Goal: Task Accomplishment & Management: Manage account settings

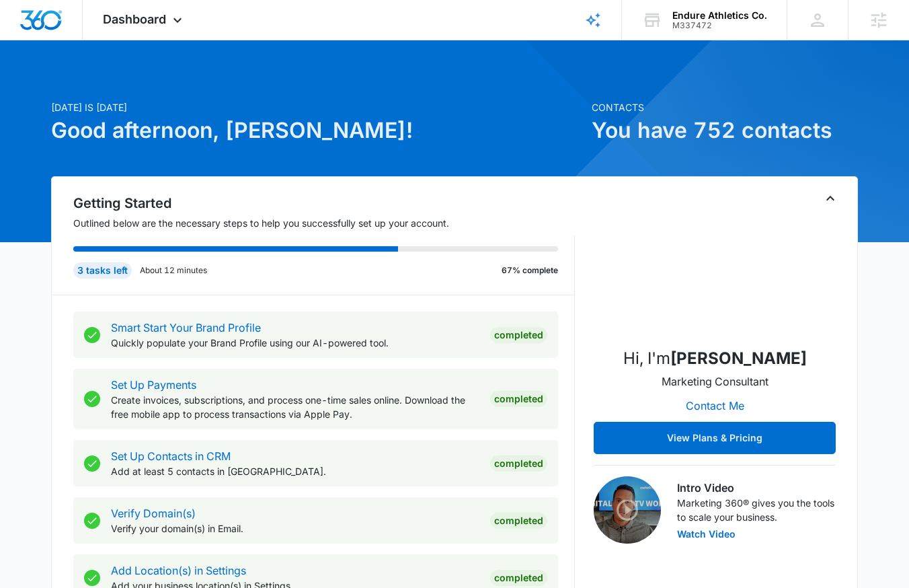
scroll to position [3, 0]
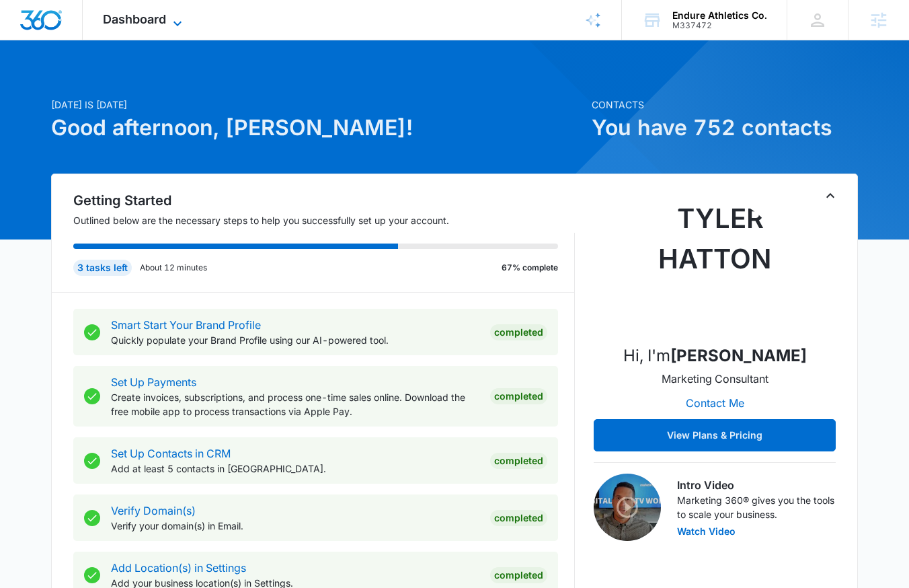
click at [137, 24] on span "Dashboard" at bounding box center [134, 19] width 63 height 14
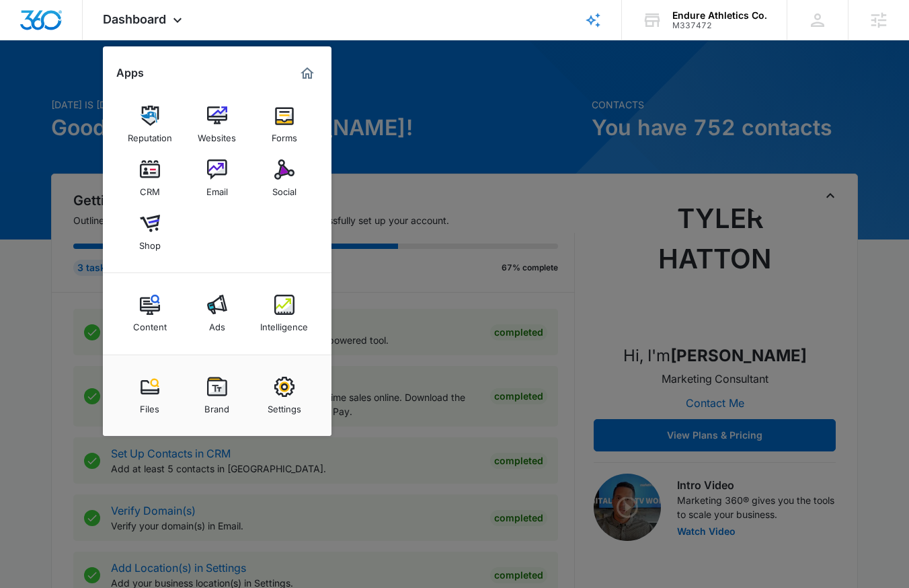
click at [289, 313] on img at bounding box center [284, 305] width 20 height 20
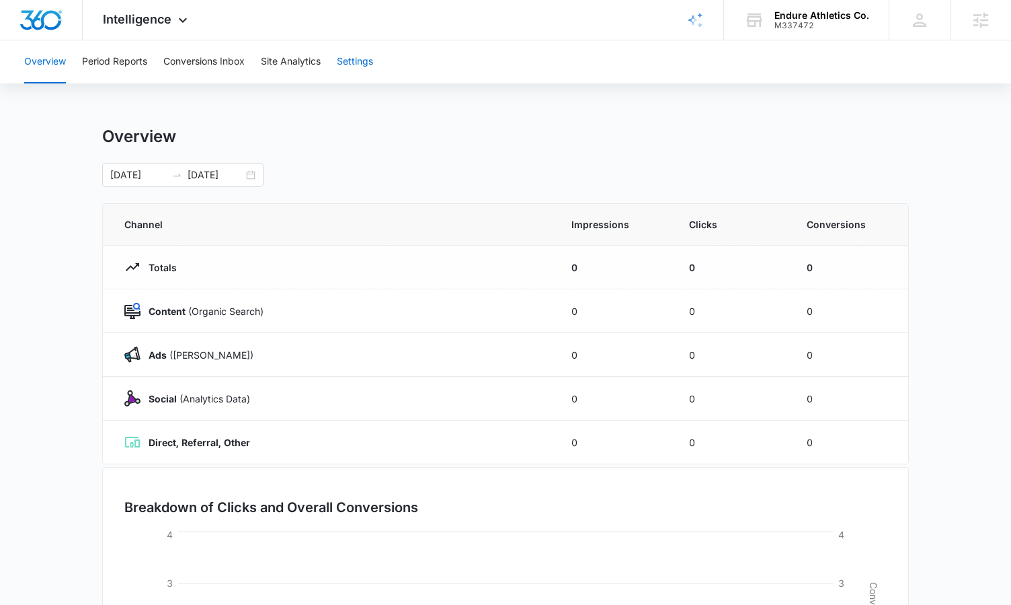
click at [360, 58] on button "Settings" at bounding box center [355, 61] width 36 height 43
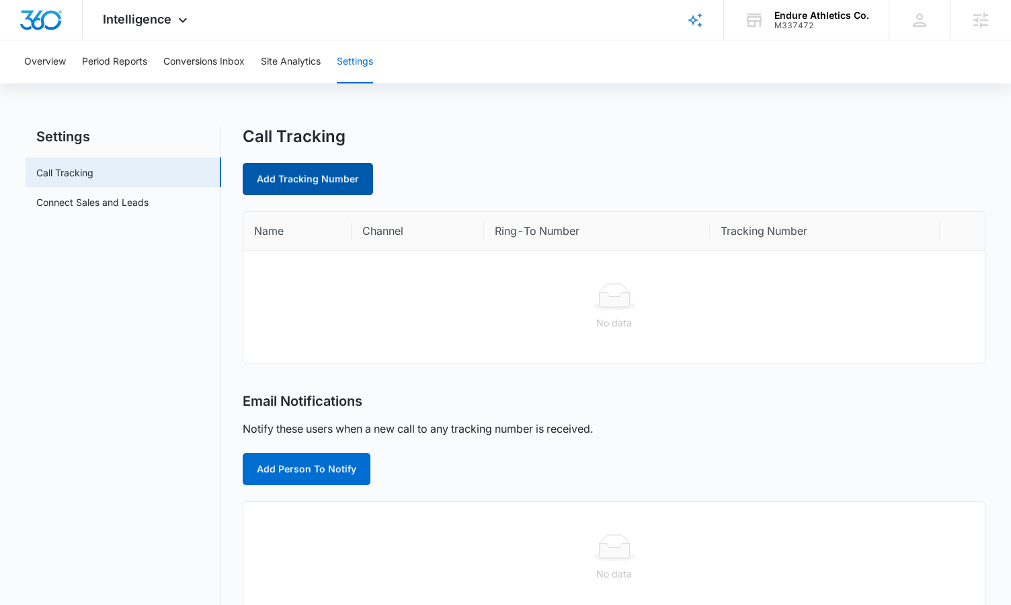
click at [352, 175] on link "Add Tracking Number" at bounding box center [308, 179] width 130 height 32
select select "by_area_code"
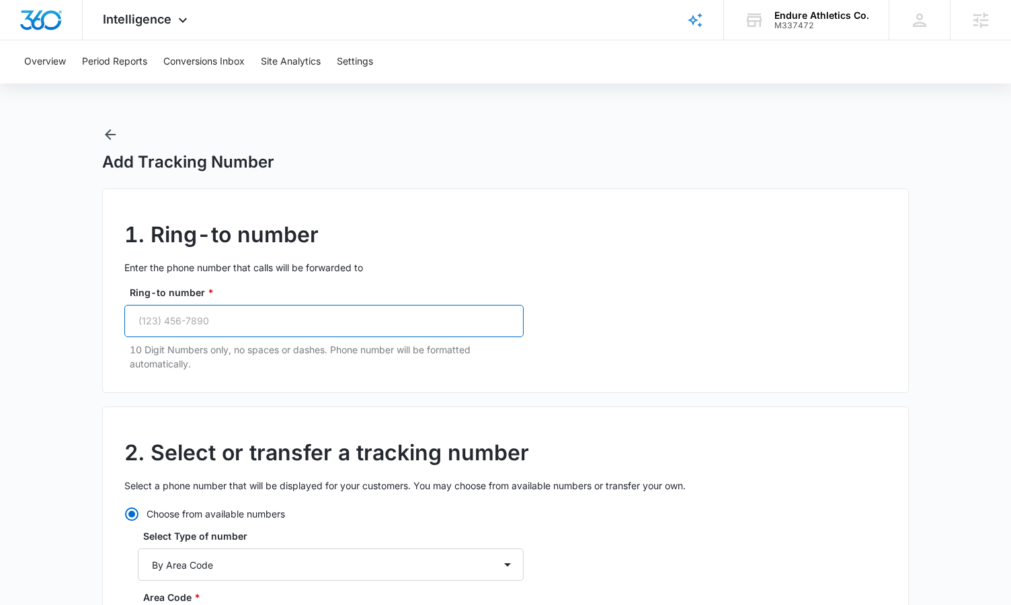
click at [269, 318] on input "Ring-to number *" at bounding box center [323, 321] width 399 height 32
paste input "[PHONE_NUMBER]"
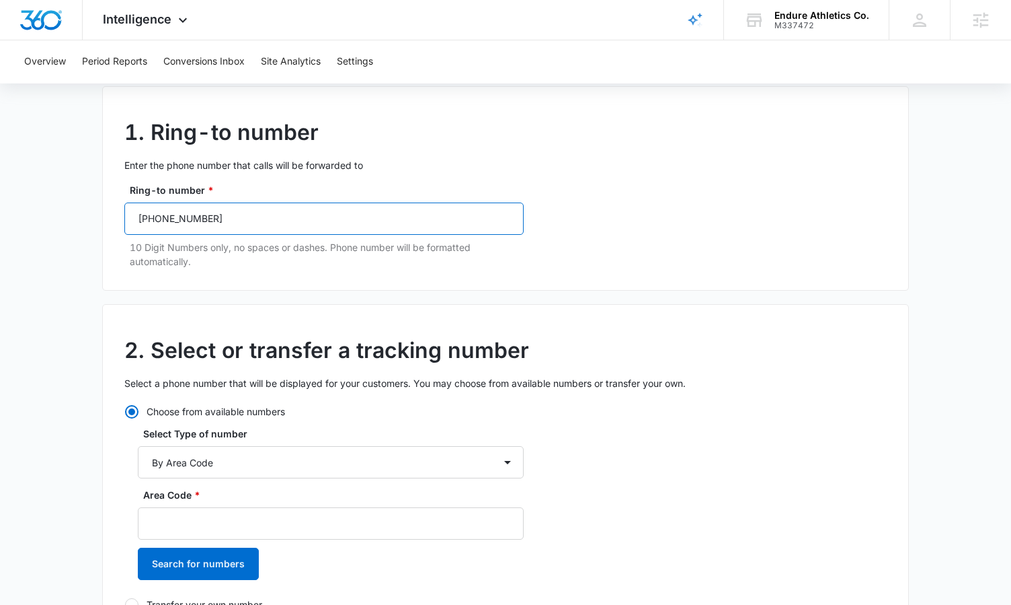
scroll to position [105, 0]
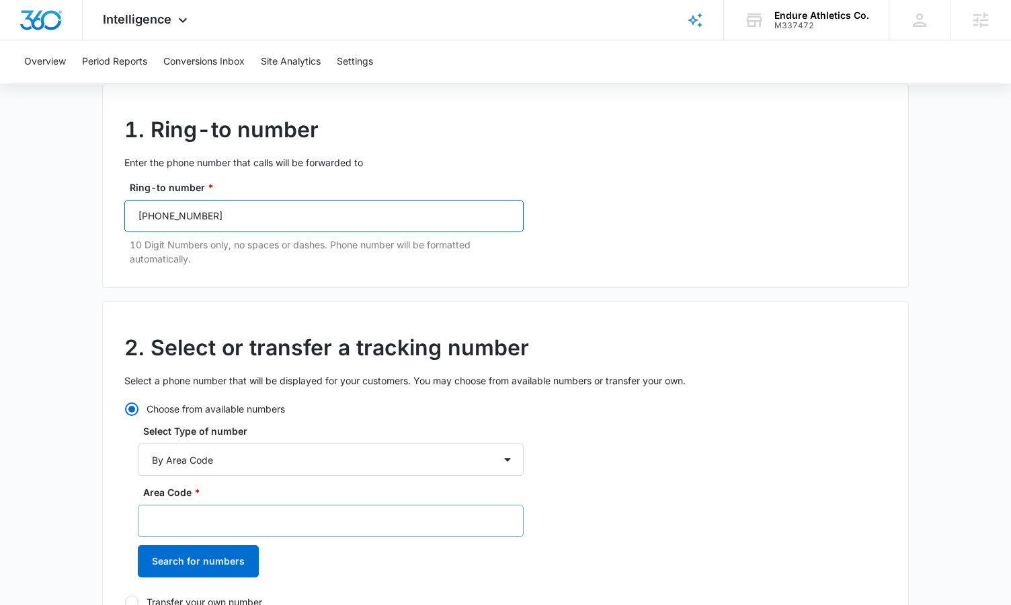
type input "[PHONE_NUMBER]"
click at [175, 508] on input "Area Code *" at bounding box center [331, 520] width 386 height 32
type input "737"
click at [138, 545] on button "Search for numbers" at bounding box center [198, 561] width 121 height 32
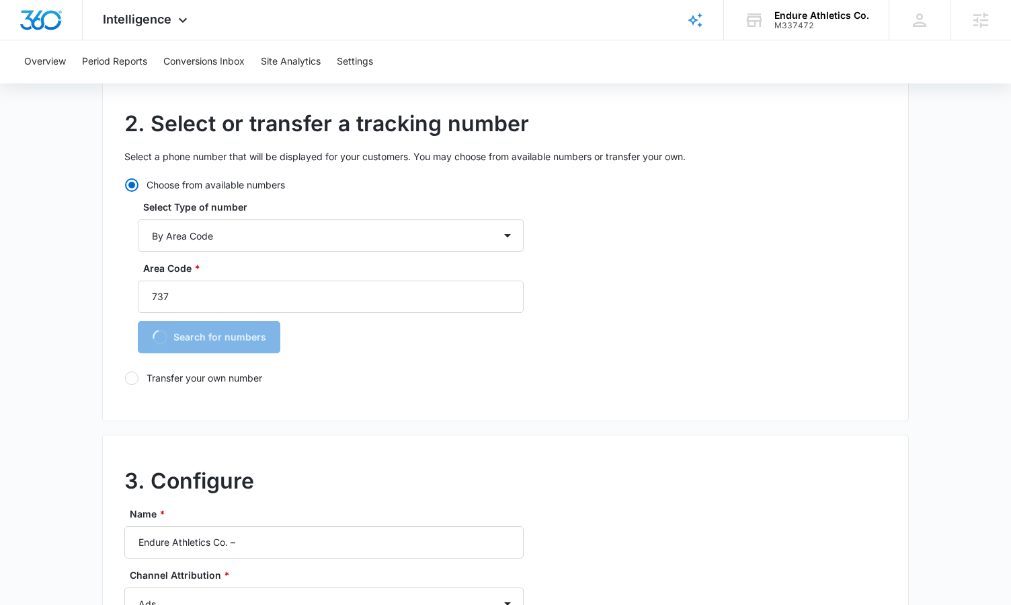
scroll to position [338, 0]
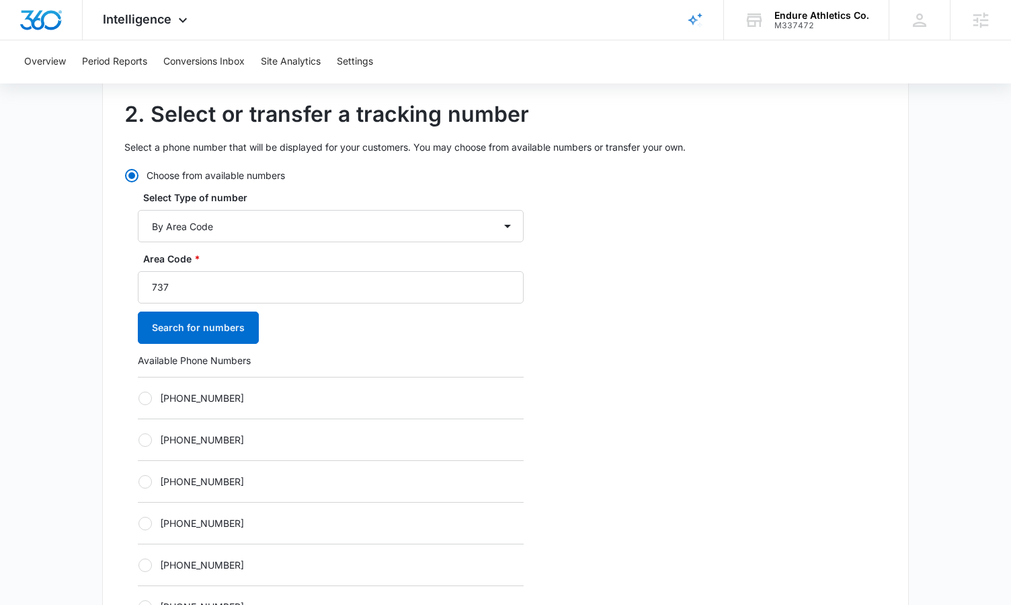
click at [178, 397] on label "[PHONE_NUMBER]" at bounding box center [331, 398] width 386 height 14
click at [139, 397] on input "[PHONE_NUMBER]" at bounding box center [138, 397] width 1 height 1
radio input "true"
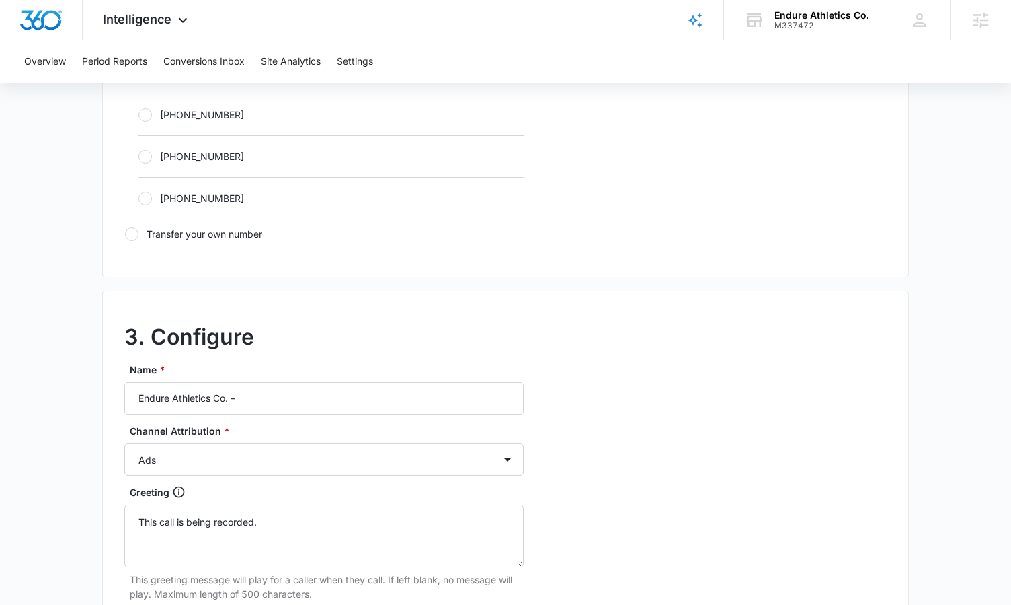
scroll to position [915, 0]
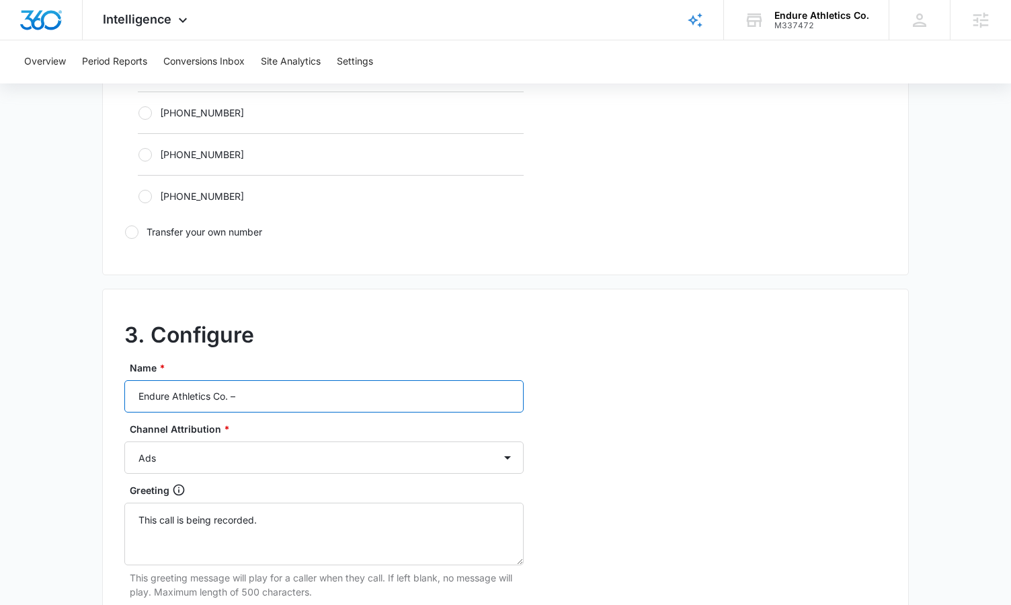
click at [278, 391] on input "Endure Athletics Co. –" at bounding box center [323, 396] width 399 height 32
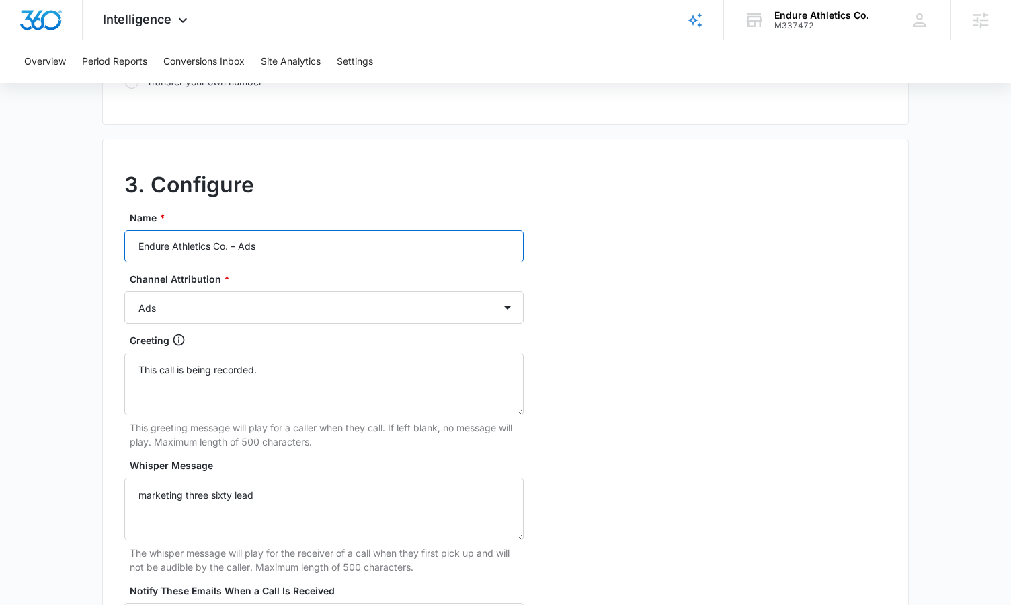
scroll to position [1268, 0]
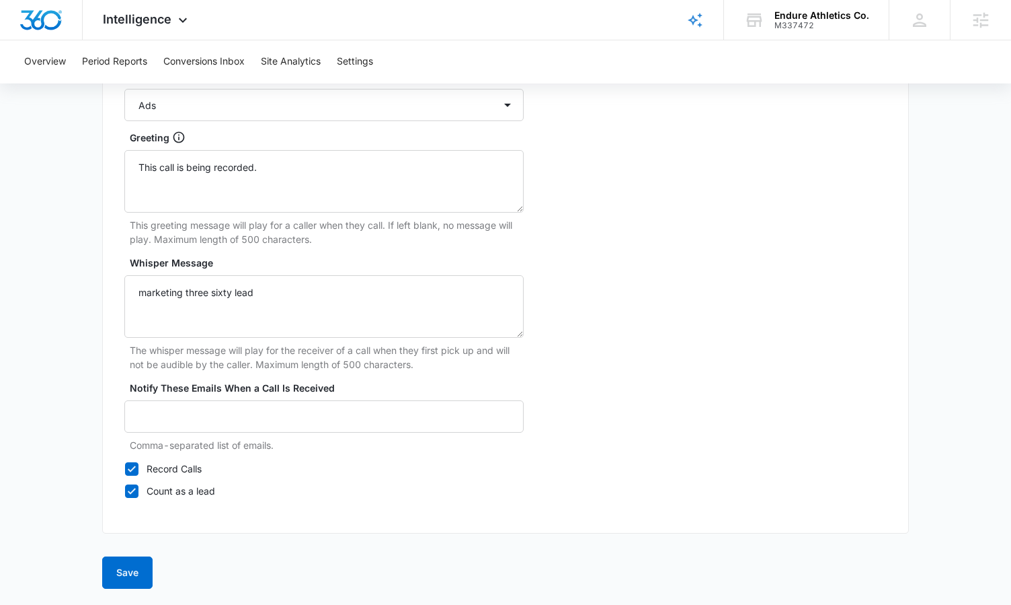
type input "Endure Athletics Co. – Ads"
click at [125, 582] on button "Save" at bounding box center [127, 572] width 50 height 32
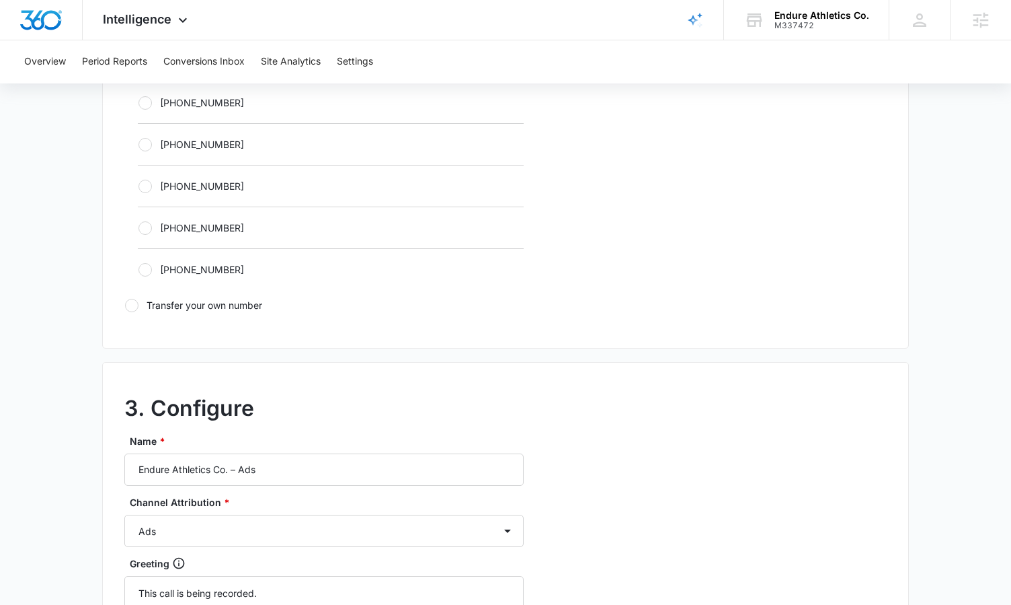
scroll to position [376, 0]
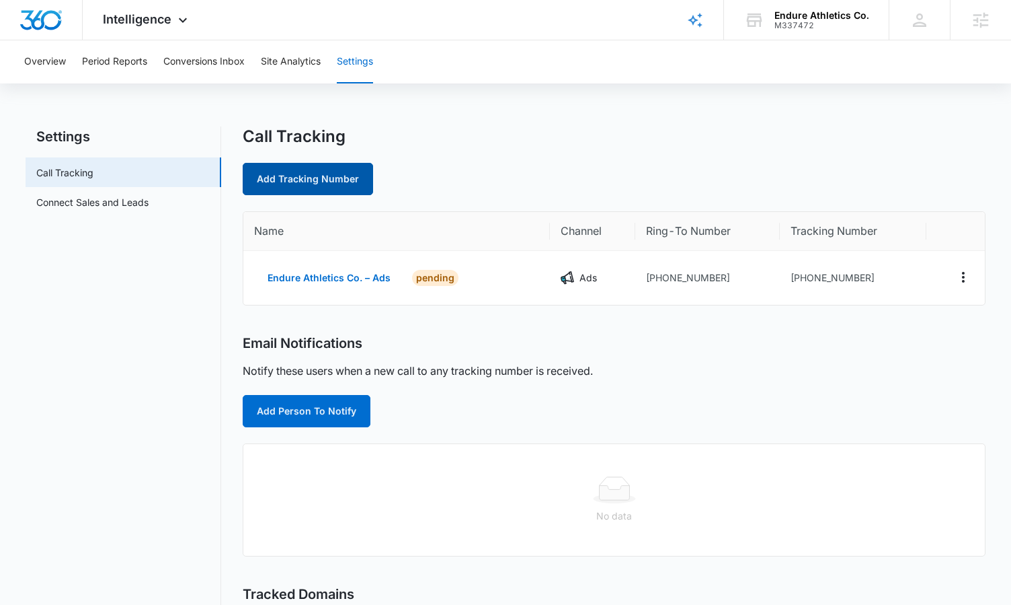
click at [332, 176] on link "Add Tracking Number" at bounding box center [308, 179] width 130 height 32
select select "by_area_code"
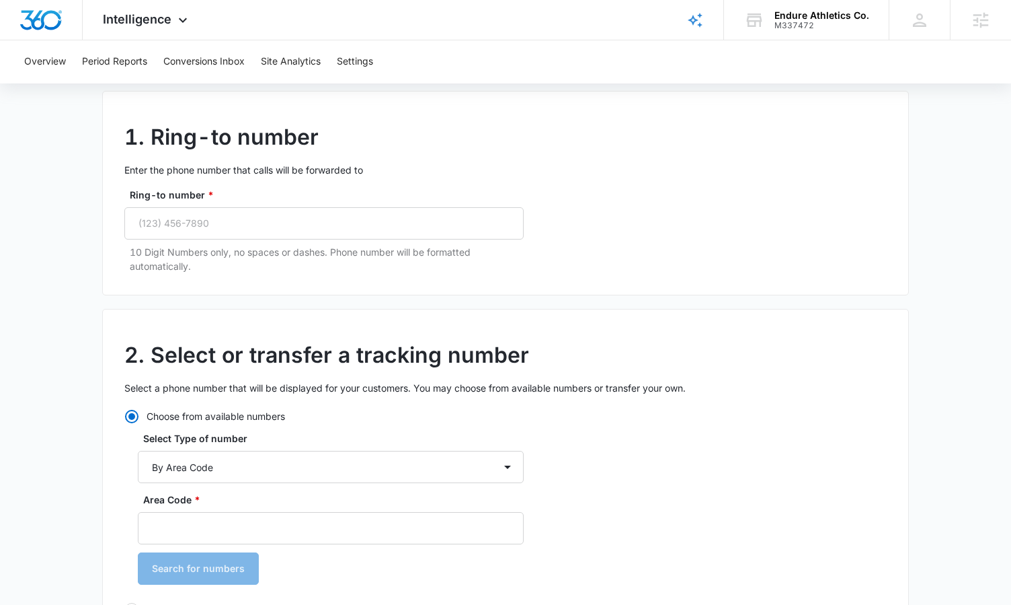
scroll to position [105, 0]
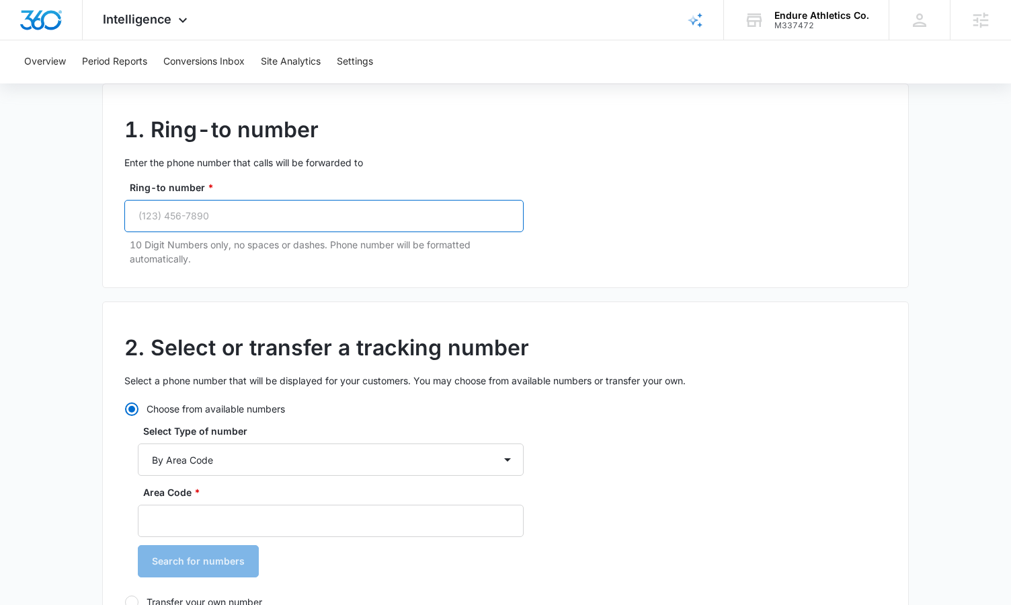
click at [183, 206] on input "Ring-to number *" at bounding box center [323, 216] width 399 height 32
paste input "[PHONE_NUMBER]"
type input "[PHONE_NUMBER]"
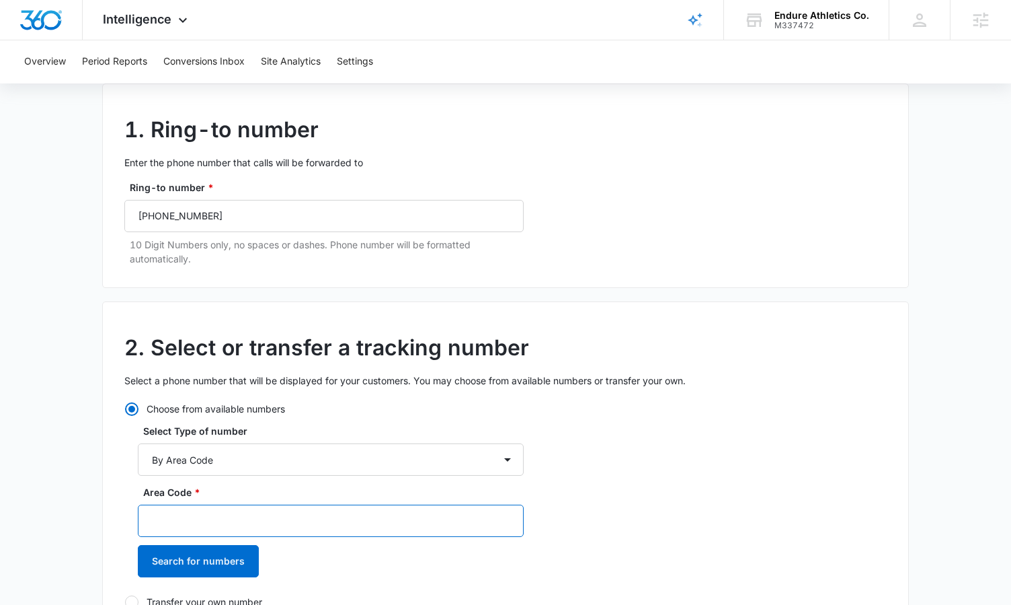
click at [196, 511] on input "Area Code *" at bounding box center [331, 520] width 386 height 32
type input "737"
click at [138, 545] on button "Search for numbers" at bounding box center [198, 561] width 121 height 32
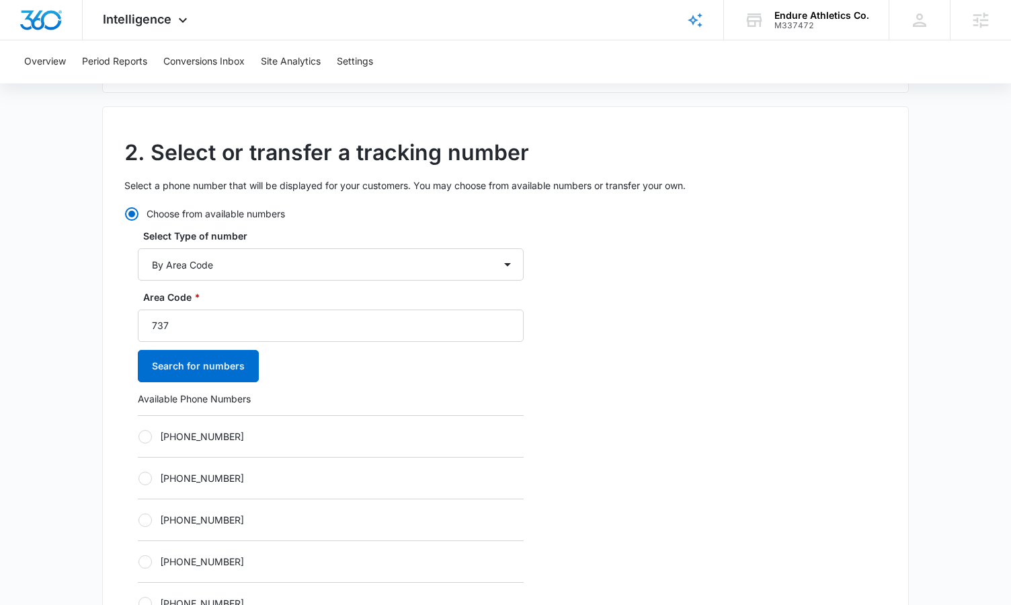
click at [190, 433] on label "[PHONE_NUMBER]" at bounding box center [331, 436] width 386 height 14
click at [139, 436] on input "[PHONE_NUMBER]" at bounding box center [138, 436] width 1 height 1
radio input "true"
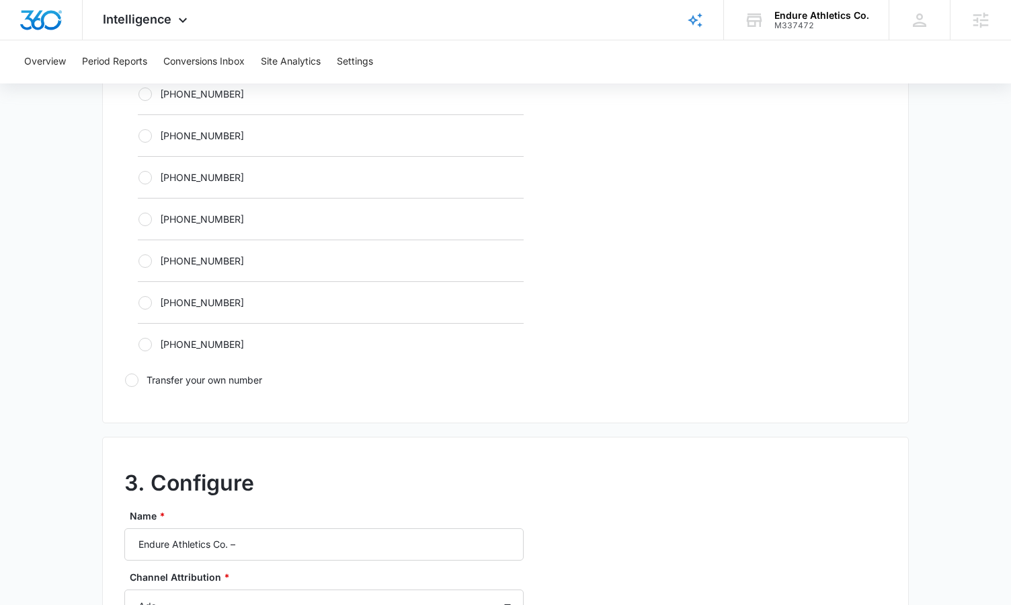
scroll to position [1025, 0]
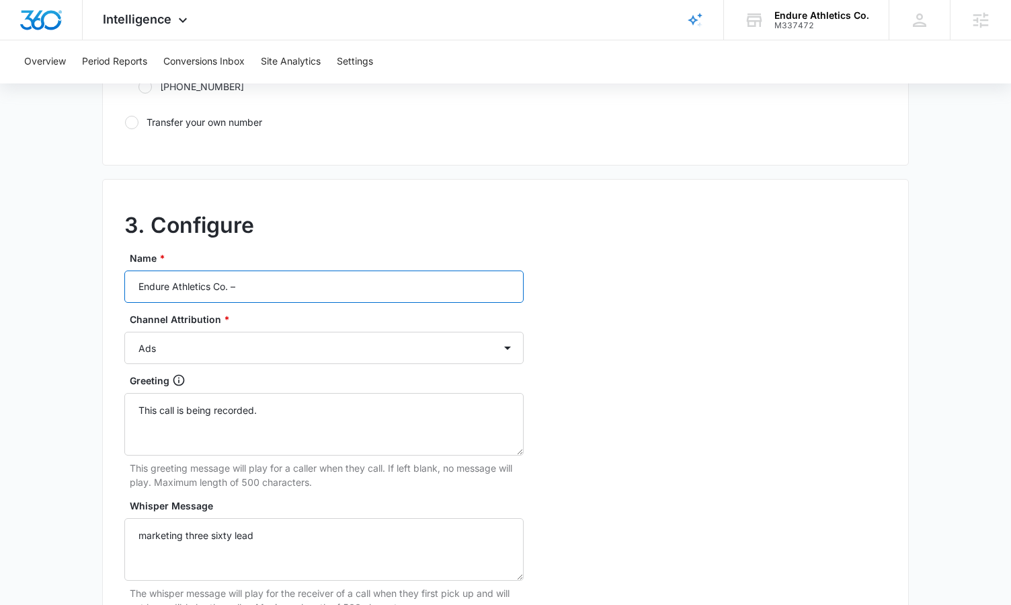
click at [320, 280] on input "Endure Athletics Co. –" at bounding box center [323, 286] width 399 height 32
type input "Endure Athletics Co. – Content"
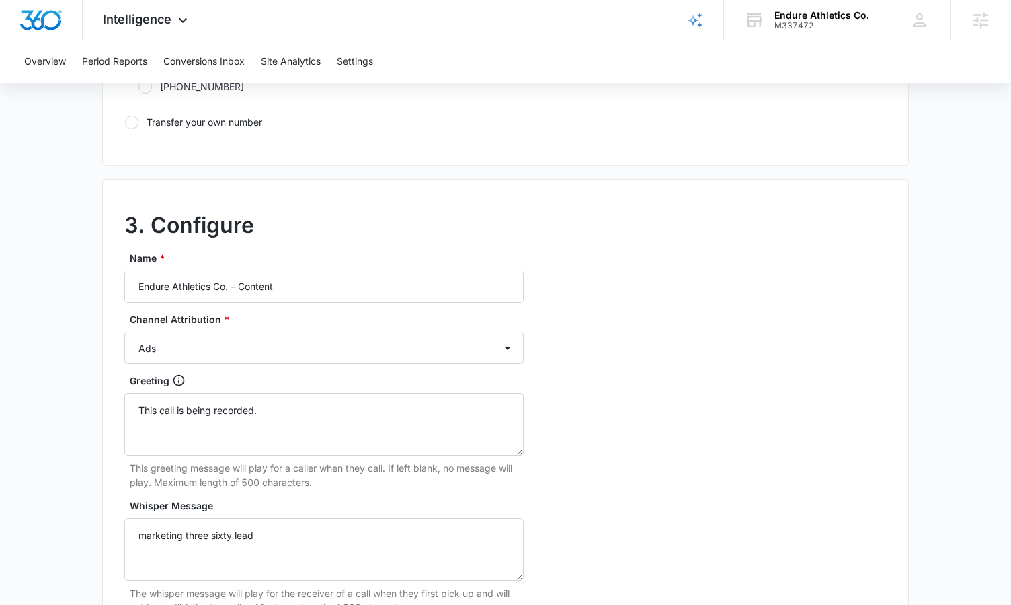
click at [197, 367] on div "Name * Endure Athletics Co. – Content Channel Attribution * Ads Local Service A…" at bounding box center [323, 496] width 399 height 490
click at [195, 356] on select "Ads Local Service Ads Content Social Other" at bounding box center [323, 348] width 399 height 32
select select "CONTENT"
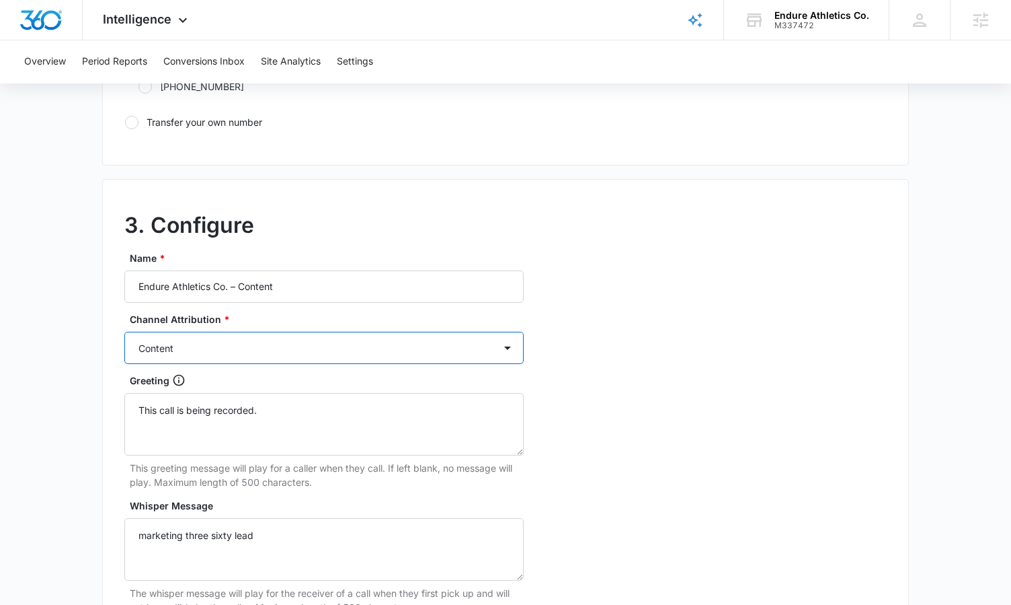
click at [124, 332] on select "Ads Local Service Ads Content Social Other" at bounding box center [323, 348] width 399 height 32
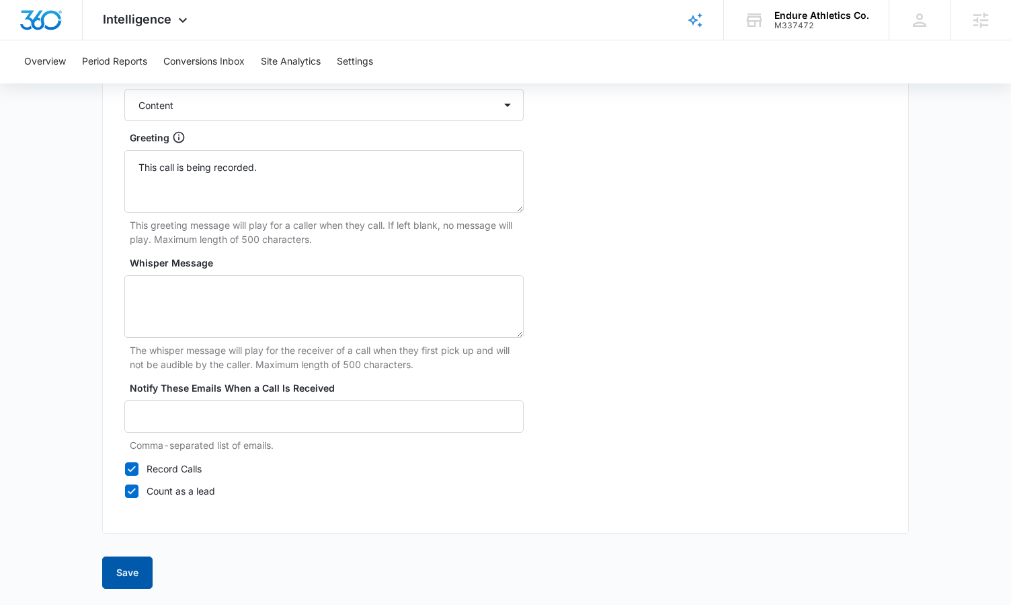
click at [126, 567] on button "Save" at bounding box center [127, 572] width 50 height 32
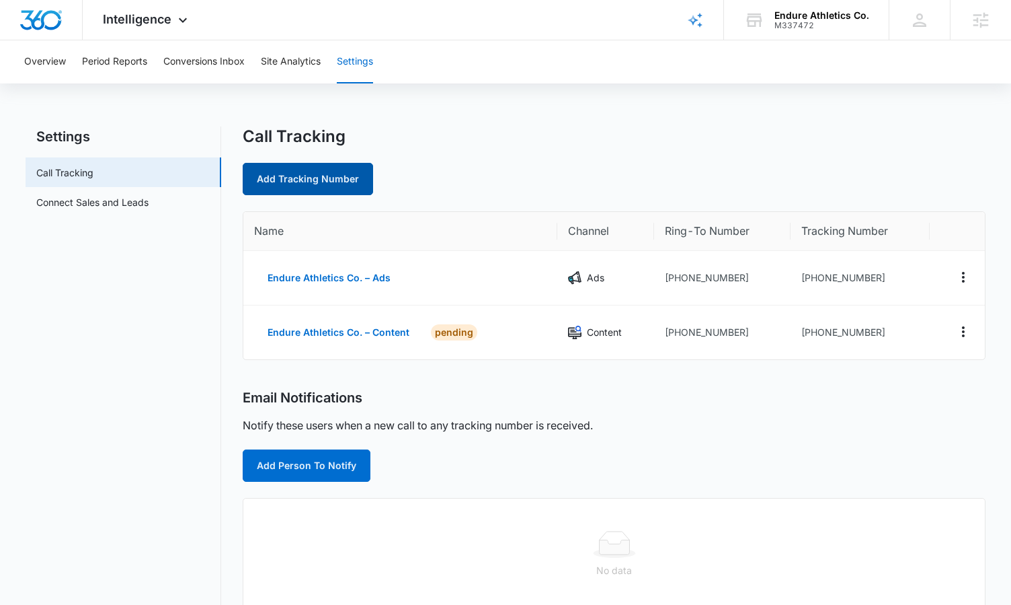
click at [305, 178] on link "Add Tracking Number" at bounding box center [308, 179] width 130 height 32
select select "by_area_code"
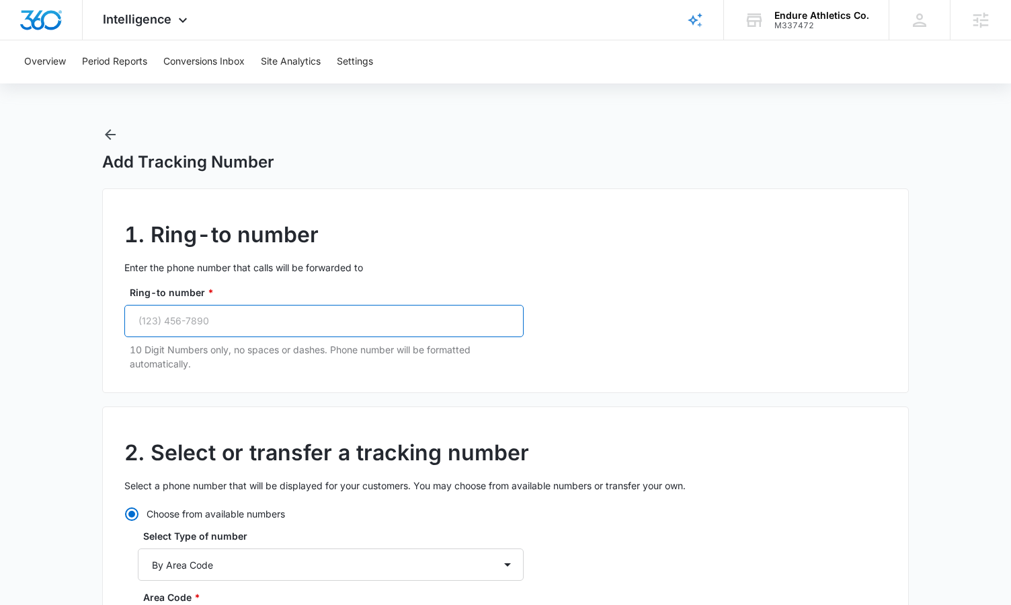
click at [283, 320] on input "Ring-to number *" at bounding box center [323, 321] width 399 height 32
paste input "[PHONE_NUMBER]"
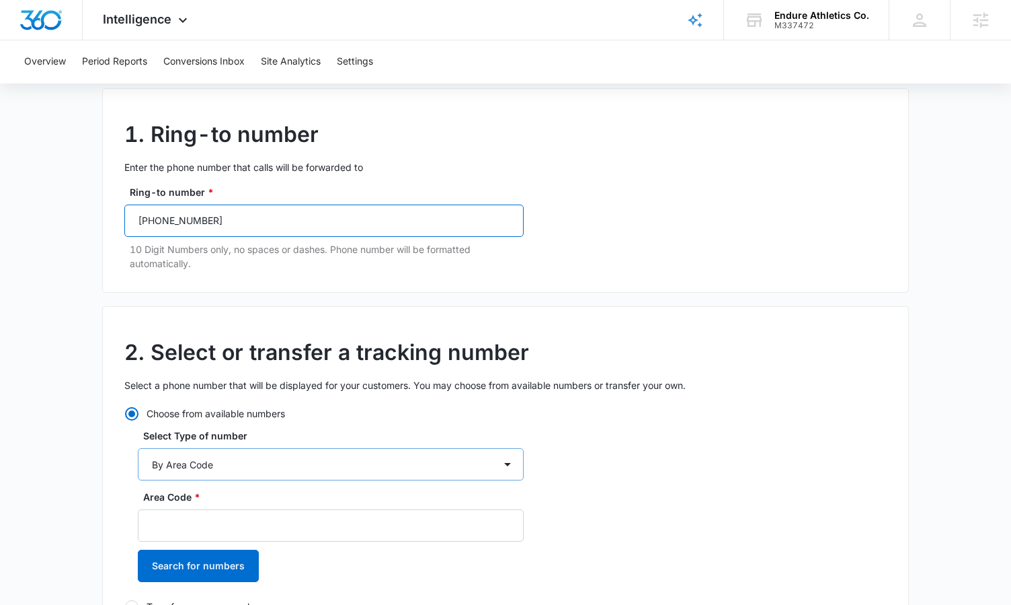
scroll to position [104, 0]
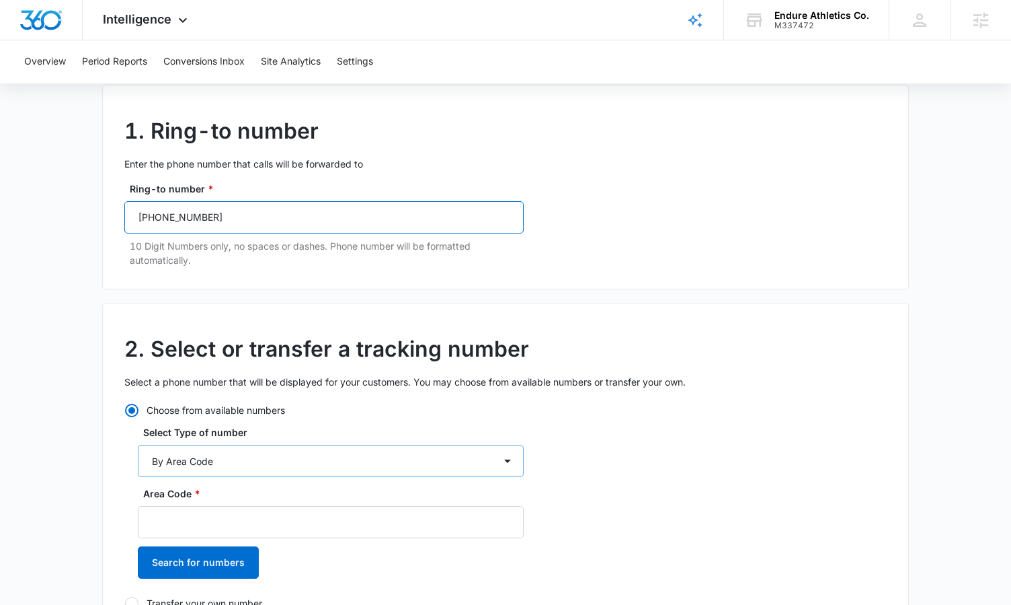
type input "[PHONE_NUMBER]"
click at [182, 458] on select "By City & State By State Only By Zip Code By Area Code Toll Free Numbers" at bounding box center [331, 461] width 386 height 32
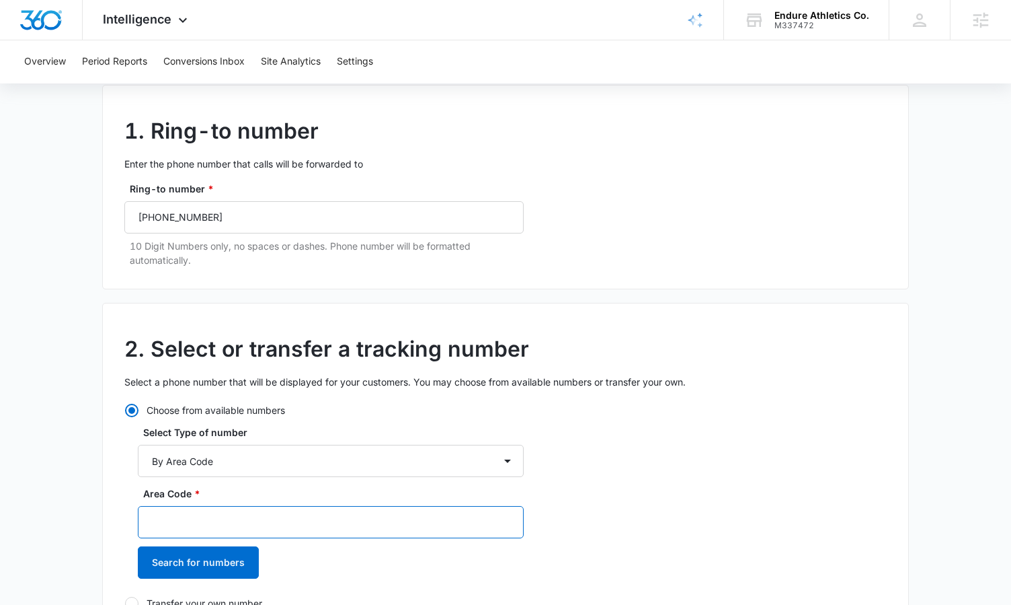
click at [169, 537] on input "Area Code *" at bounding box center [331, 522] width 386 height 32
type input "737"
click at [138, 546] on button "Search for numbers" at bounding box center [198, 562] width 121 height 32
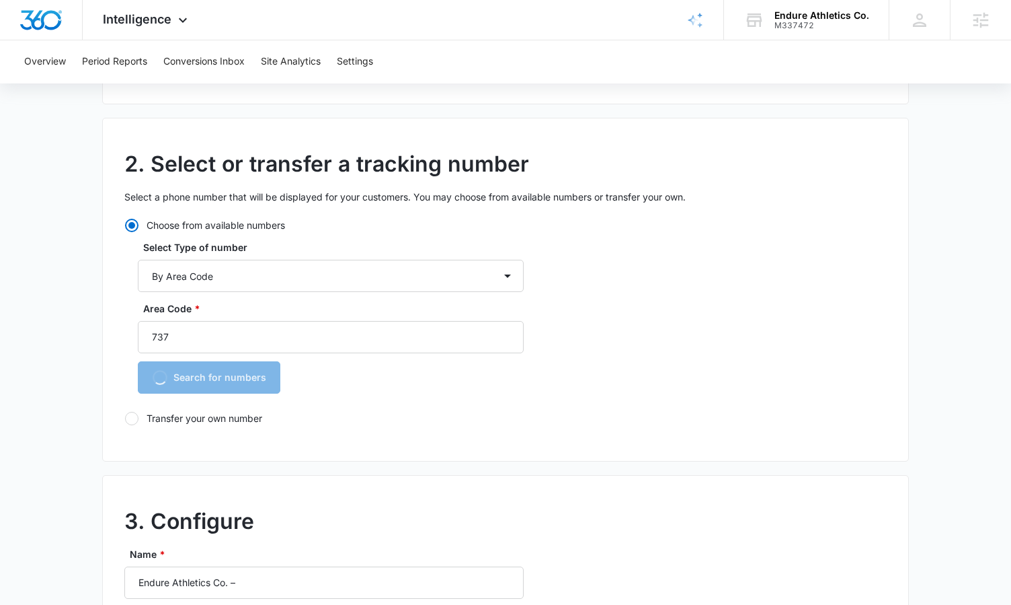
scroll to position [352, 0]
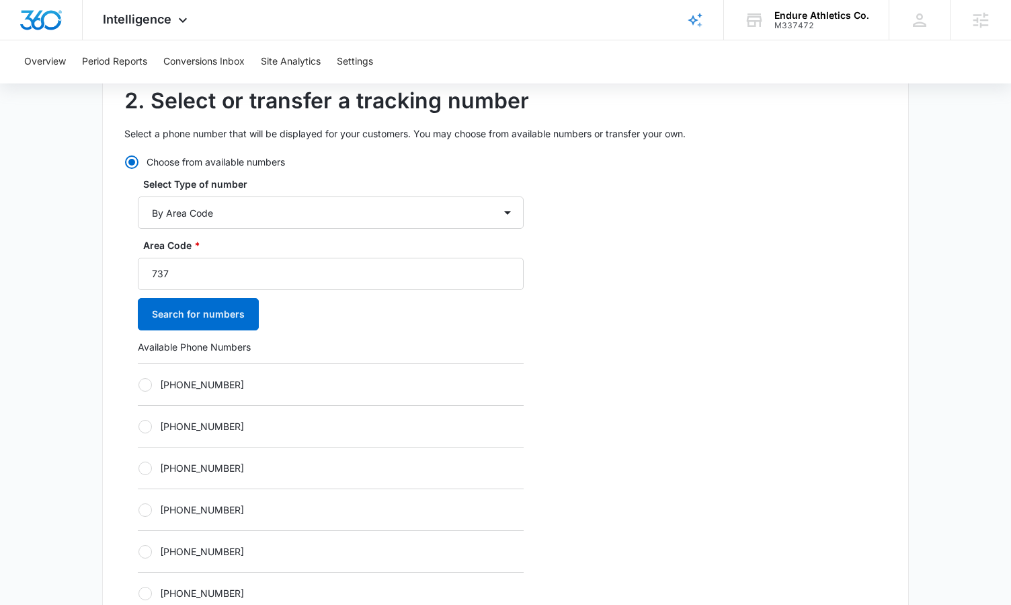
click at [217, 381] on label "[PHONE_NUMBER]" at bounding box center [331, 384] width 386 height 14
click at [139, 384] on input "[PHONE_NUMBER]" at bounding box center [138, 384] width 1 height 1
radio input "true"
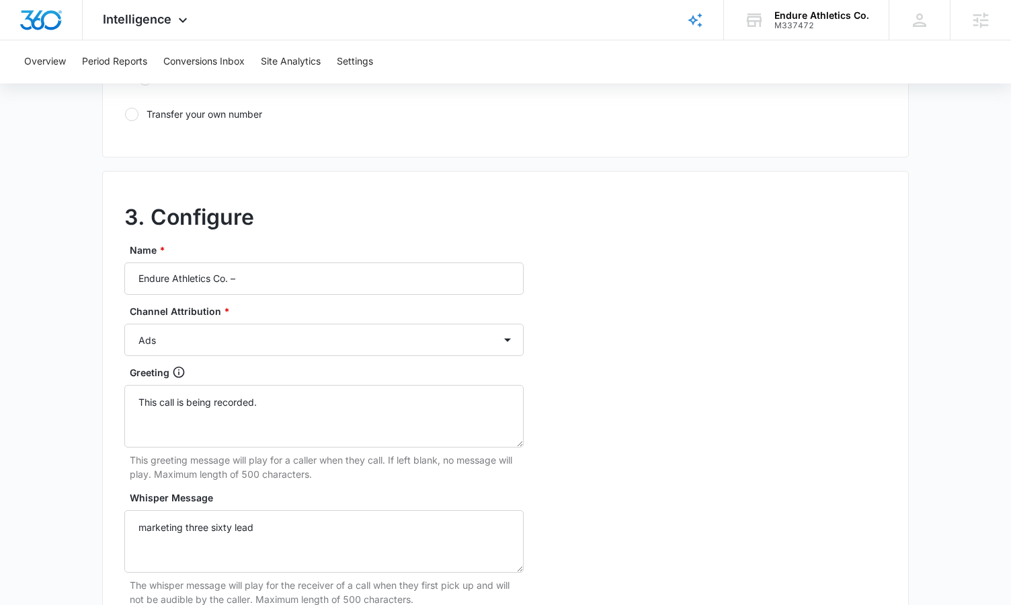
scroll to position [1101, 0]
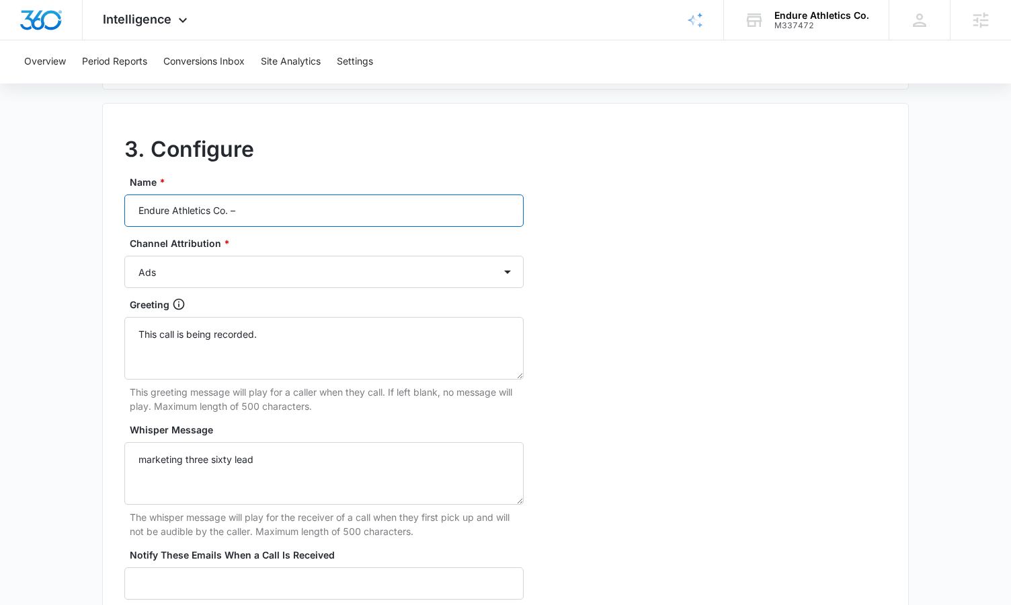
click at [274, 204] on input "Endure Athletics Co. –" at bounding box center [323, 210] width 399 height 32
type input "Endure Athletics Co. – Social"
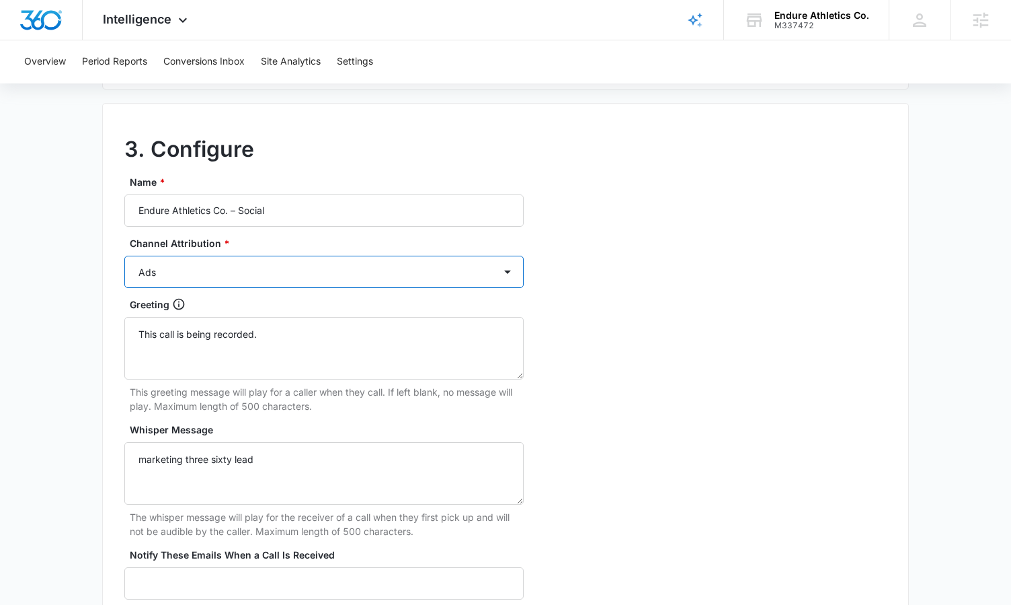
click at [239, 278] on select "Ads Local Service Ads Content Social Other" at bounding box center [323, 272] width 399 height 32
select select "SOCIAL"
click at [124, 256] on select "Ads Local Service Ads Content Social Other" at bounding box center [323, 272] width 399 height 32
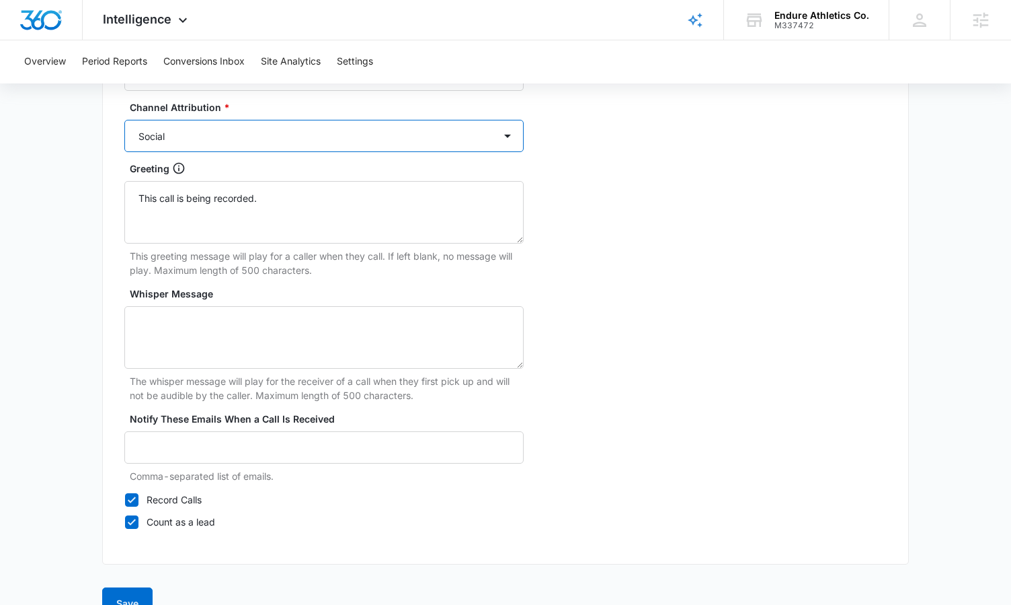
scroll to position [1268, 0]
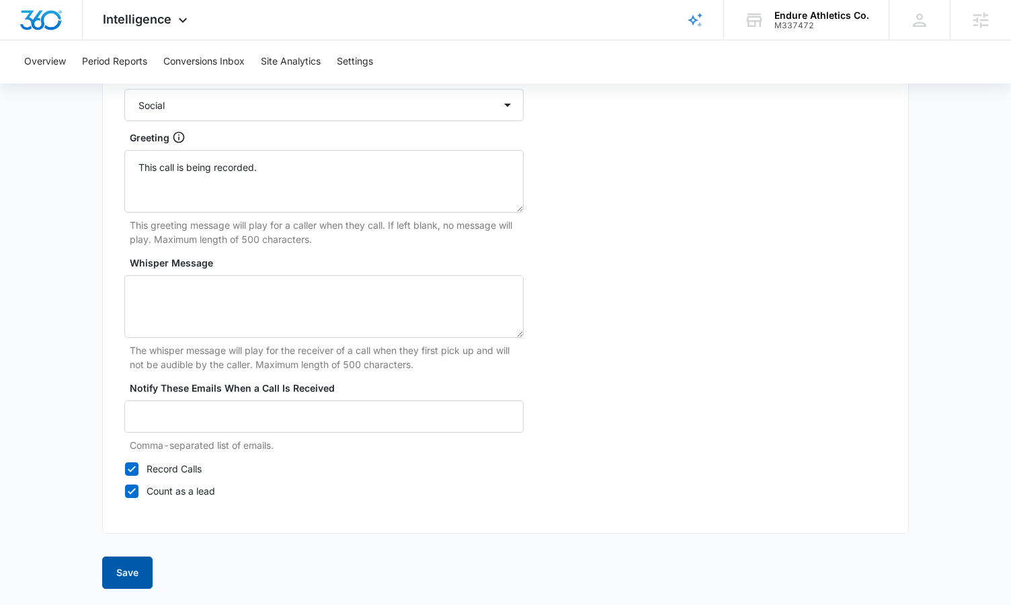
click at [112, 582] on button "Save" at bounding box center [127, 572] width 50 height 32
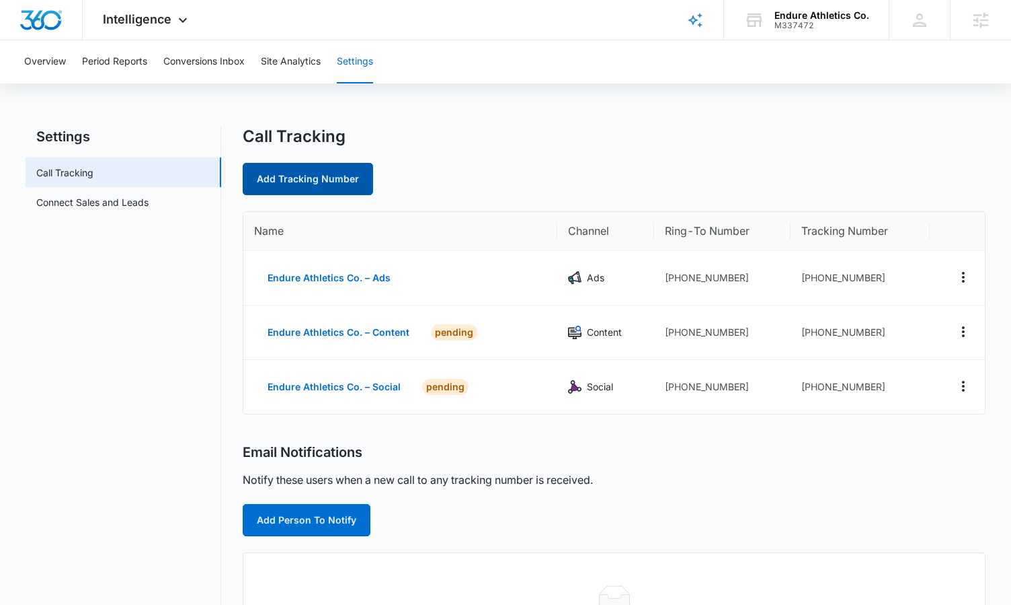
click at [314, 163] on link "Add Tracking Number" at bounding box center [308, 179] width 130 height 32
select select "by_area_code"
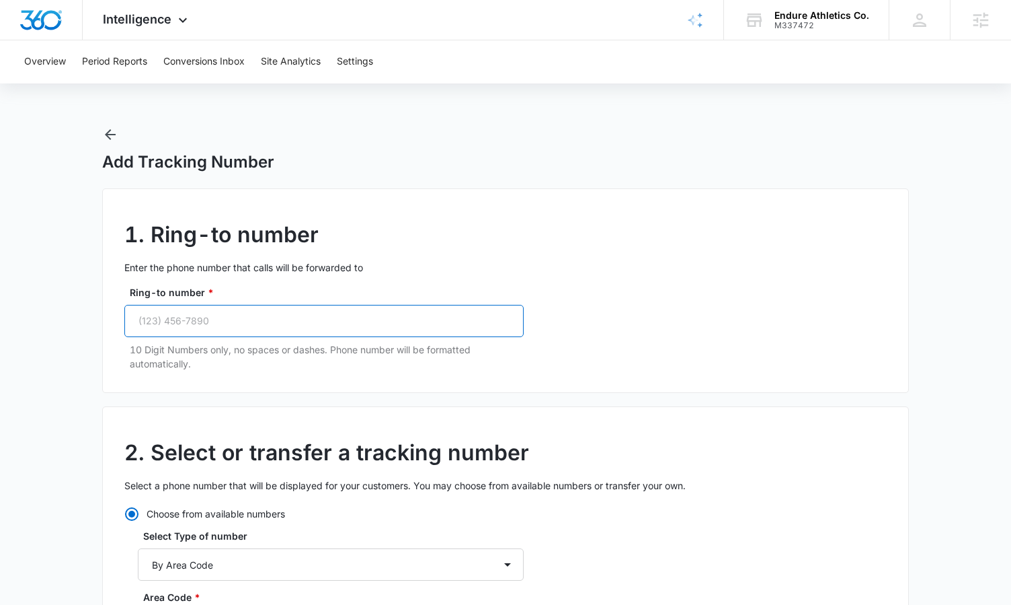
click at [313, 316] on input "Ring-to number *" at bounding box center [323, 321] width 399 height 32
paste input "[PHONE_NUMBER]"
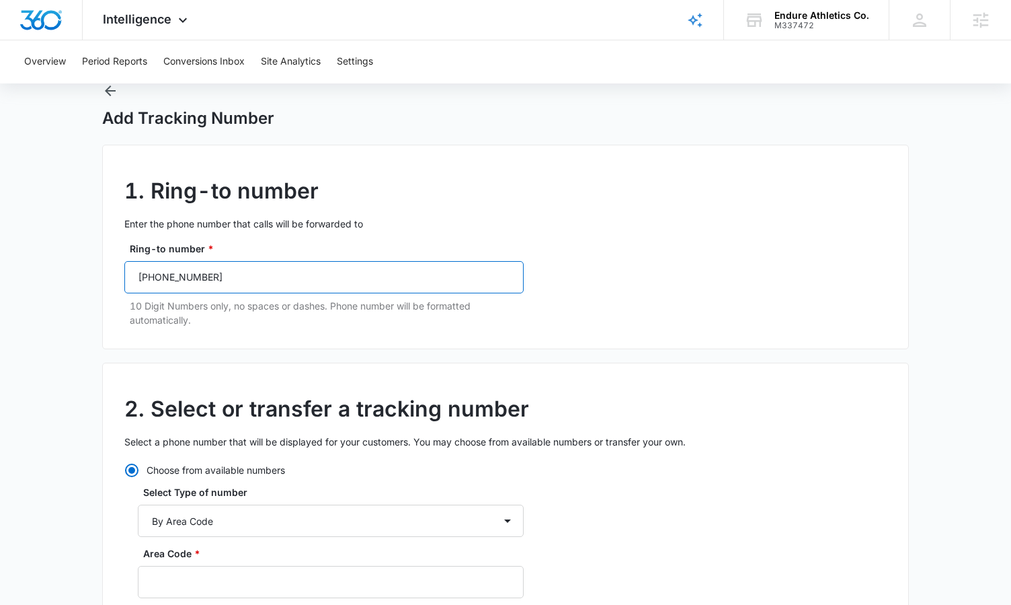
scroll to position [243, 0]
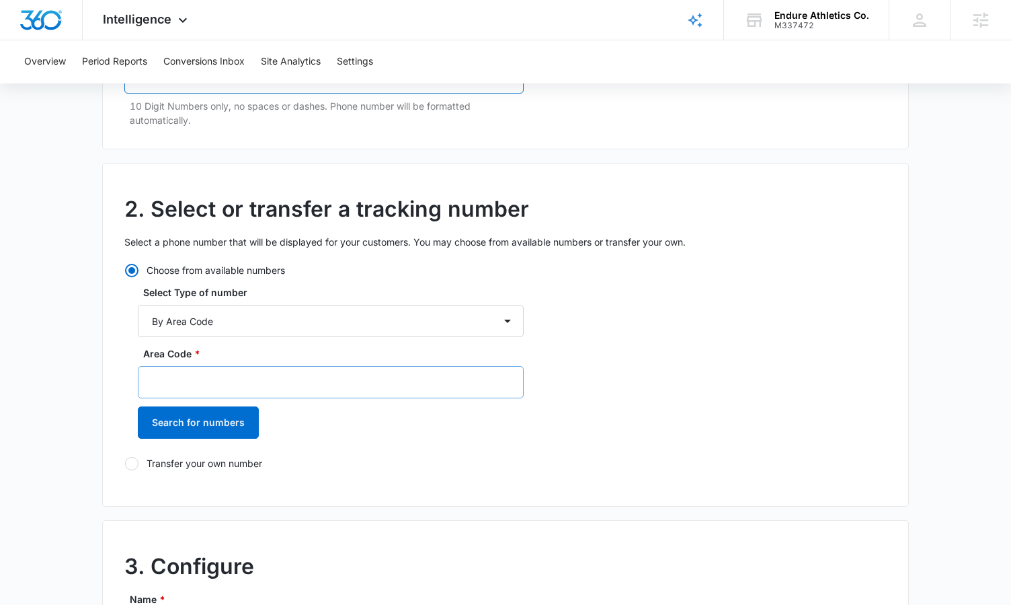
type input "[PHONE_NUMBER]"
click at [194, 367] on input "Area Code *" at bounding box center [331, 382] width 386 height 32
type input "737"
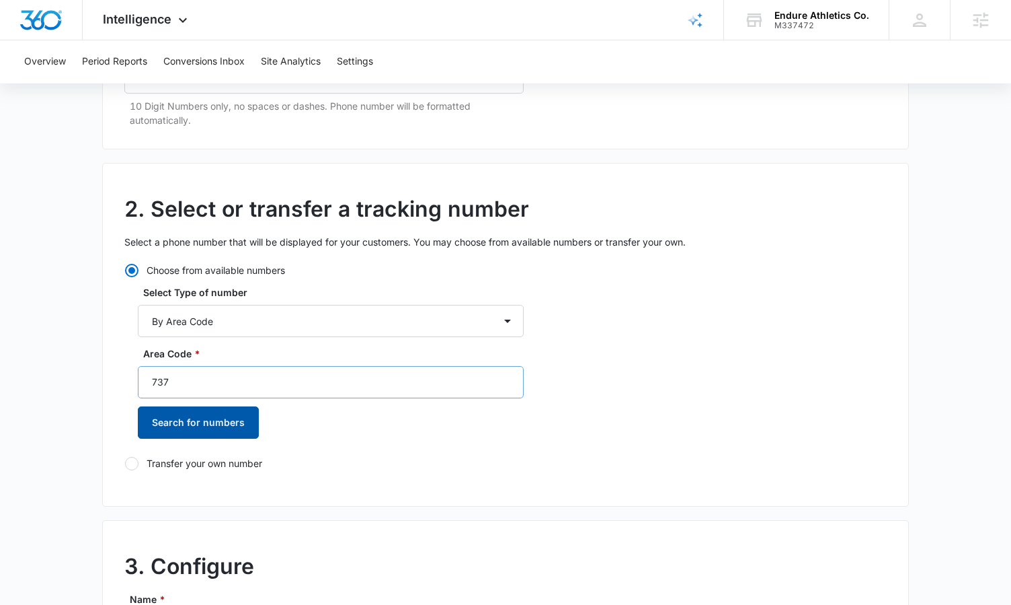
click at [138, 406] on button "Search for numbers" at bounding box center [198, 422] width 121 height 32
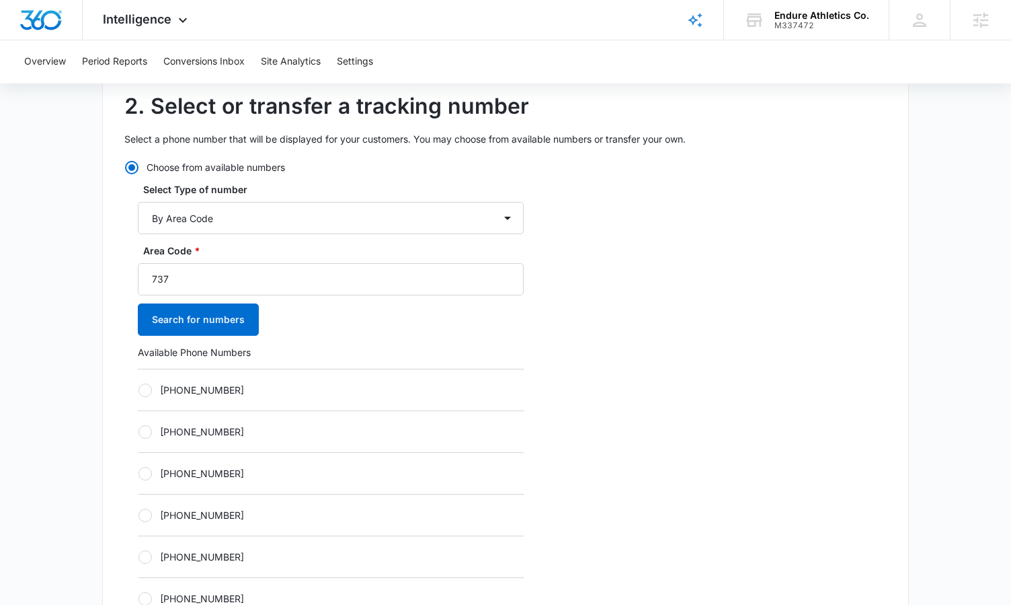
click at [202, 385] on label "[PHONE_NUMBER]" at bounding box center [331, 390] width 386 height 14
click at [139, 389] on input "[PHONE_NUMBER]" at bounding box center [138, 389] width 1 height 1
radio input "true"
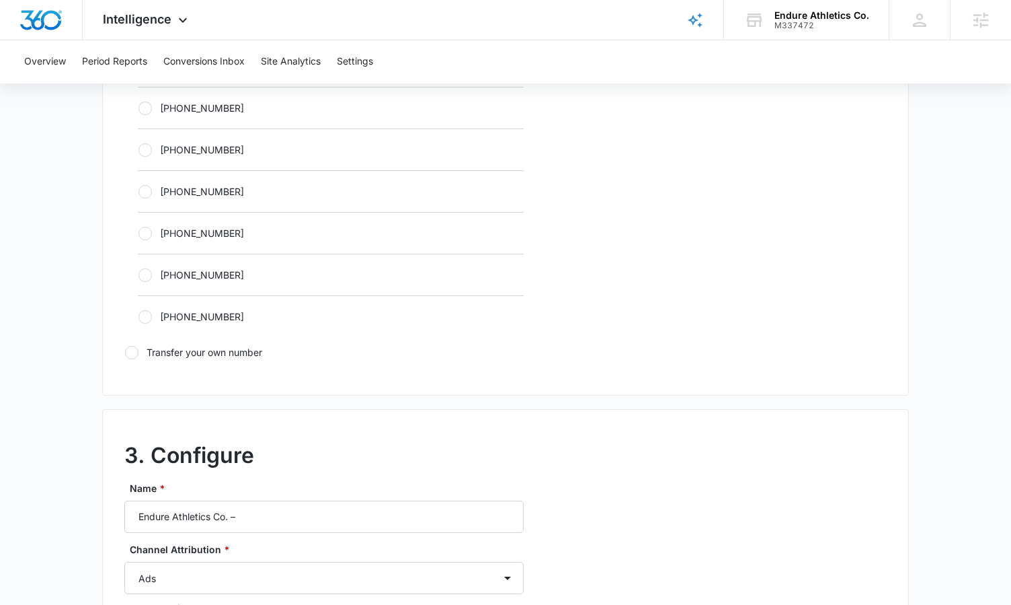
scroll to position [815, 0]
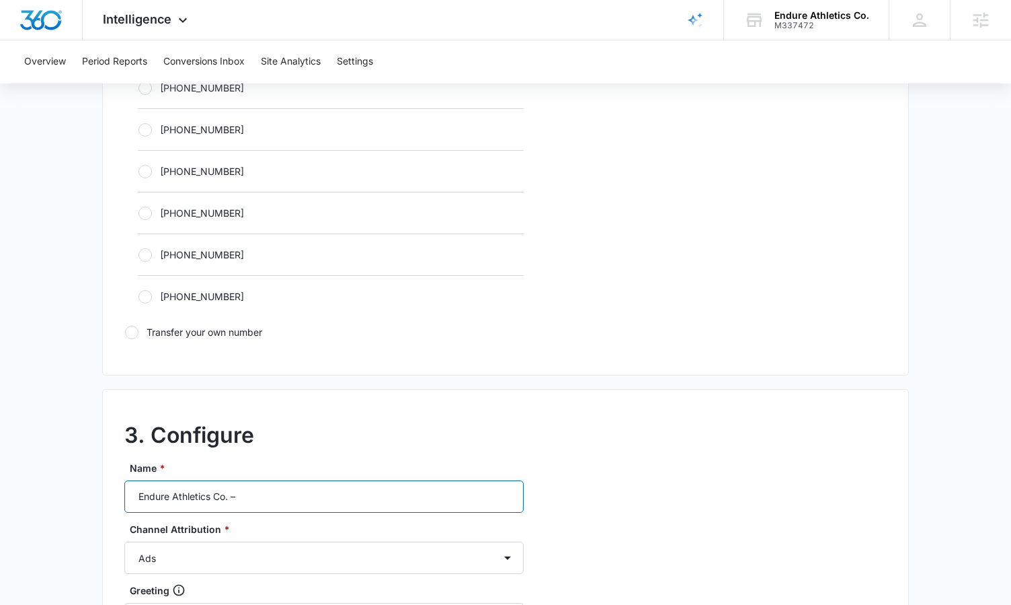
click at [266, 493] on input "Endure Athletics Co. –" at bounding box center [323, 496] width 399 height 32
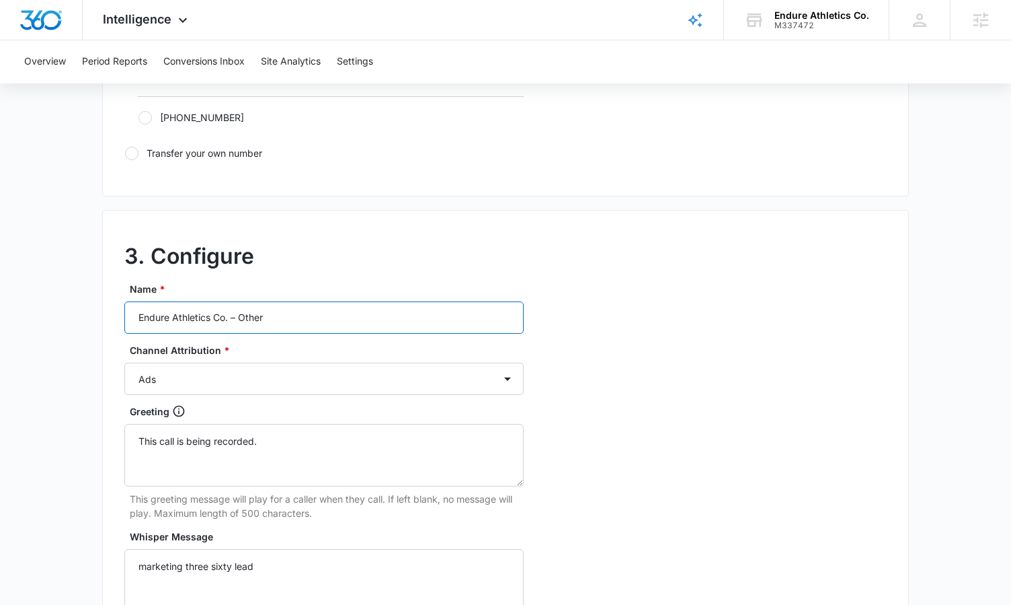
scroll to position [1038, 0]
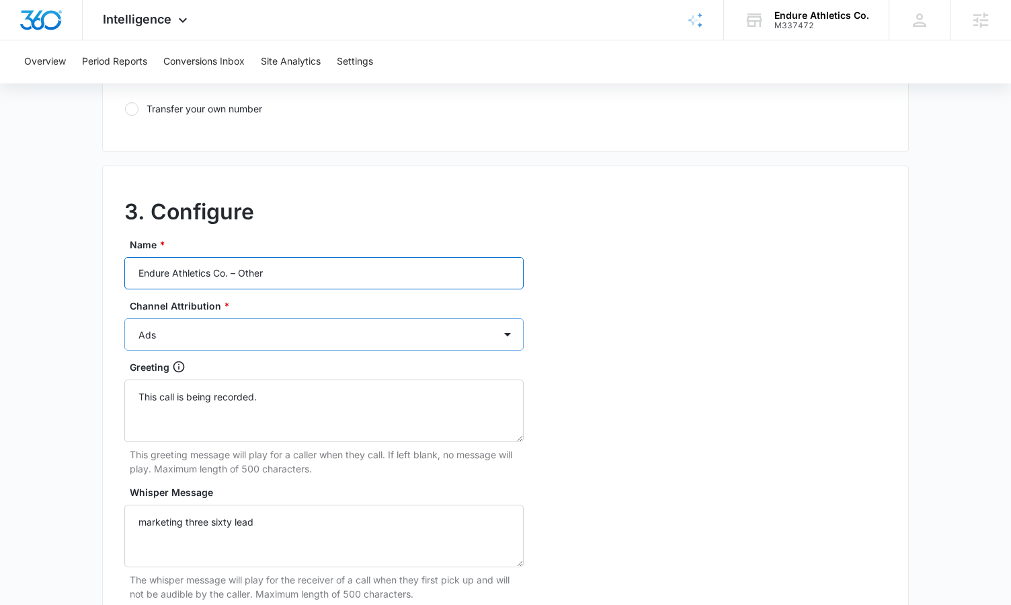
type input "Endure Athletics Co. – Other"
click at [227, 346] on select "Ads Local Service Ads Content Social Other" at bounding box center [323, 334] width 399 height 32
select select "OTHER"
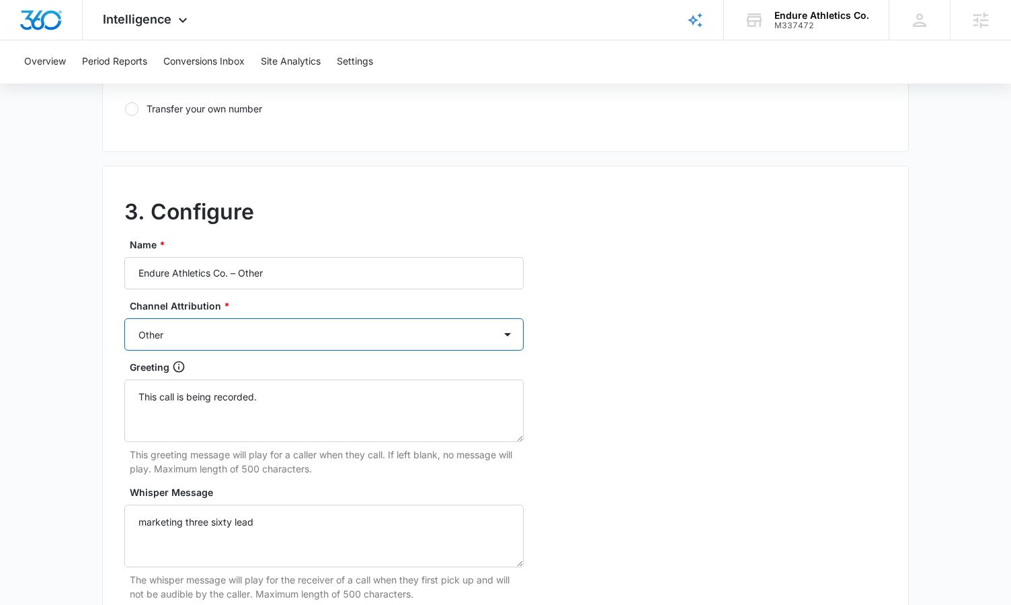
click at [124, 318] on select "Ads Local Service Ads Content Social Other" at bounding box center [323, 334] width 399 height 32
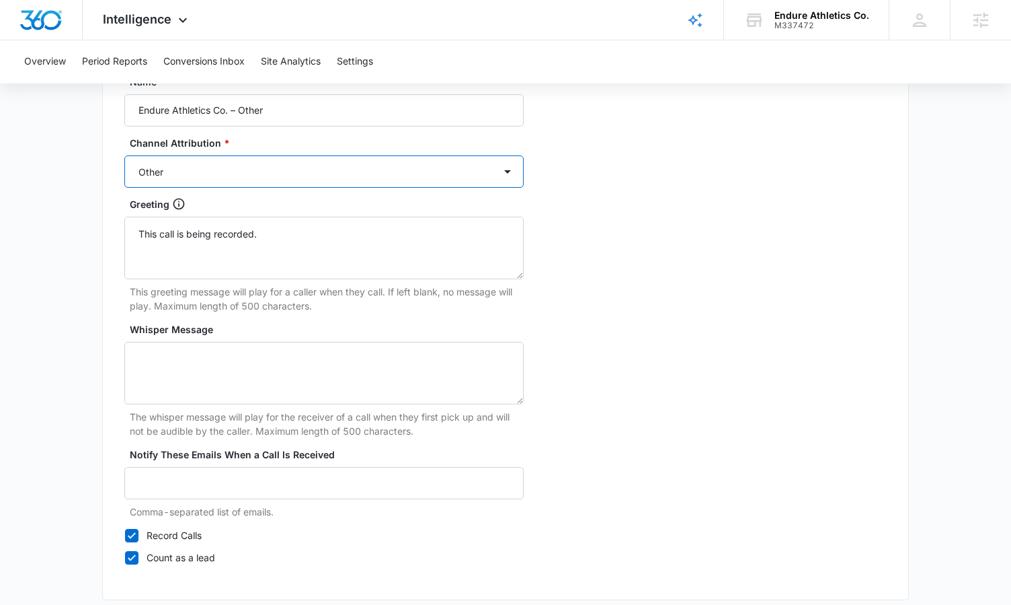
scroll to position [1268, 0]
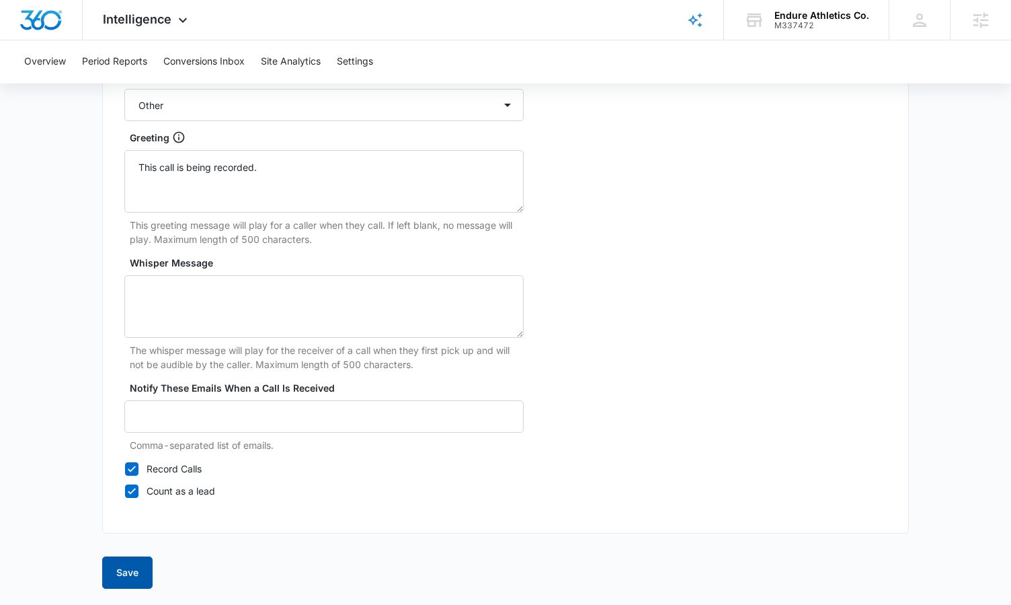
click at [133, 574] on button "Save" at bounding box center [127, 572] width 50 height 32
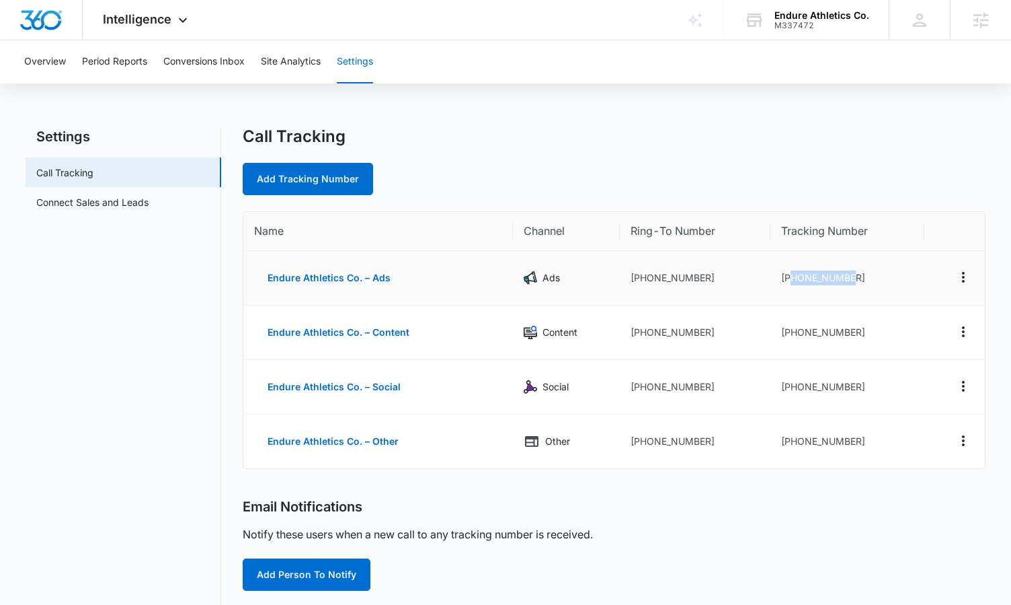
drag, startPoint x: 840, startPoint y: 279, endPoint x: 788, endPoint y: 277, distance: 51.8
click at [788, 277] on td "+17372908337" at bounding box center [847, 278] width 153 height 54
copy td "7372908337"
drag, startPoint x: 262, startPoint y: 276, endPoint x: 847, endPoint y: 429, distance: 605.3
click at [847, 429] on tbody "Endure Athletics Co. – Ads Ads +17372952727 +17372908337 Endure Athletics Co. –…" at bounding box center [614, 359] width 742 height 217
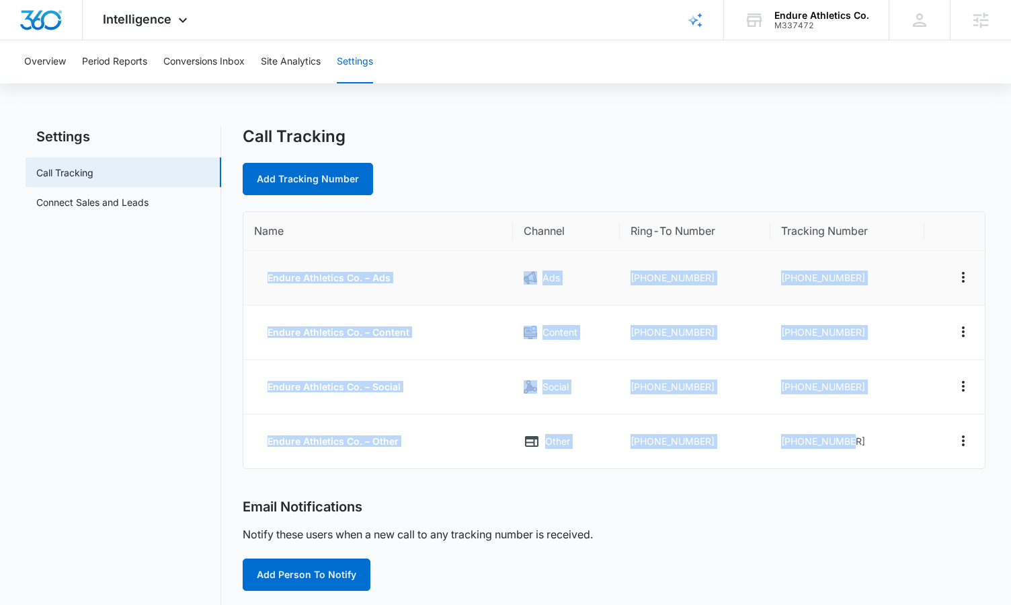
drag, startPoint x: 877, startPoint y: 447, endPoint x: 266, endPoint y: 279, distance: 633.2
click at [266, 279] on tbody "Endure Athletics Co. – Ads Ads +17372952727 +17372908337 Endure Athletics Co. –…" at bounding box center [614, 359] width 742 height 217
copy tbody "Endure Athletics Co. – Ads Ads +17372952727 +17372908337 Endure Athletics Co. –…"
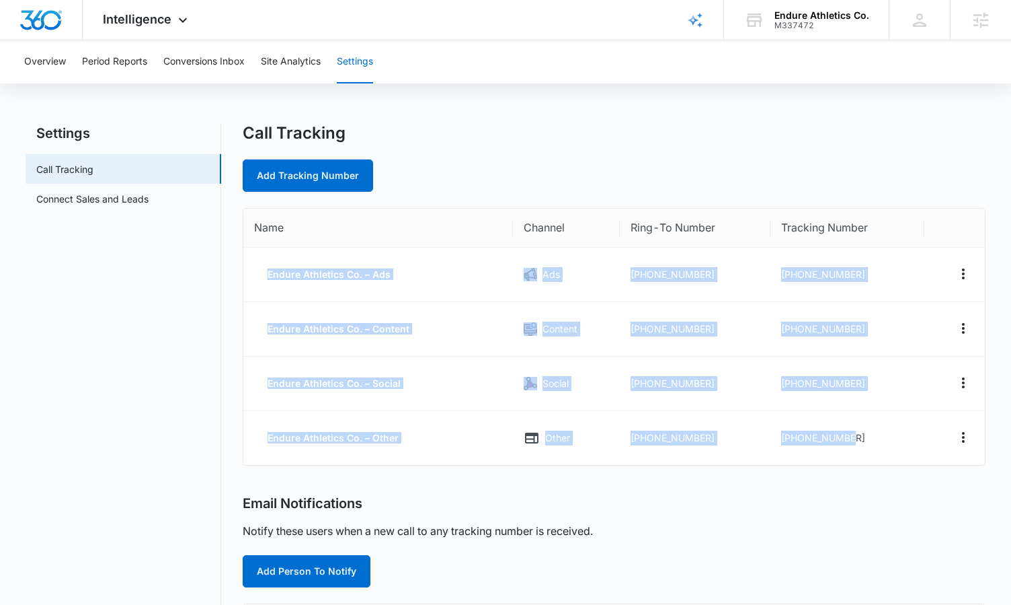
scroll to position [382, 0]
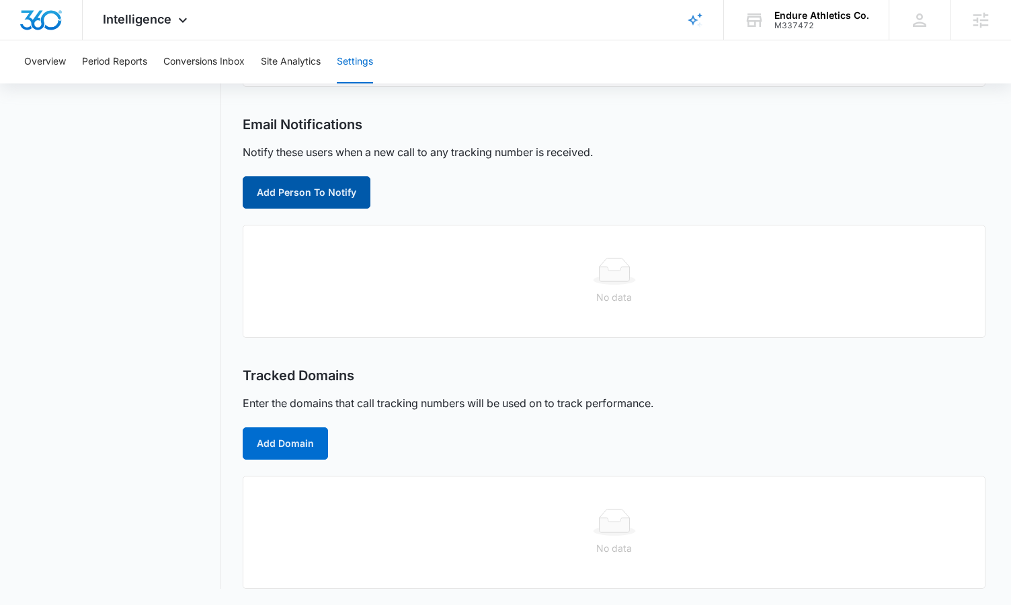
click at [307, 188] on button "Add Person To Notify" at bounding box center [307, 192] width 128 height 32
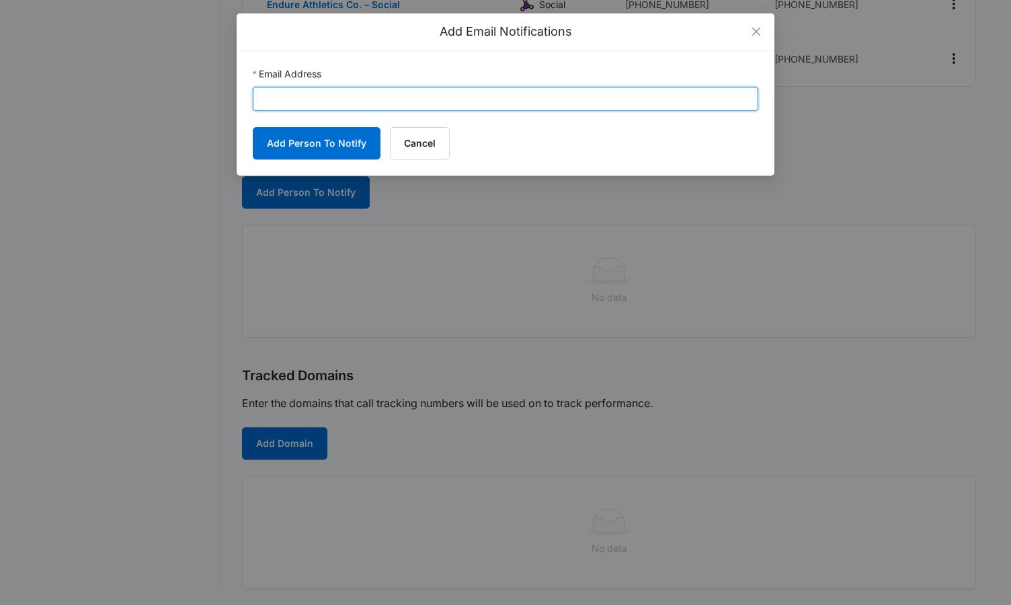
click at [364, 99] on input "Email Address" at bounding box center [506, 99] width 506 height 24
paste input "rogelioperezfitness@gmail.com"
type input "rogelioperezfitness@gmail.com"
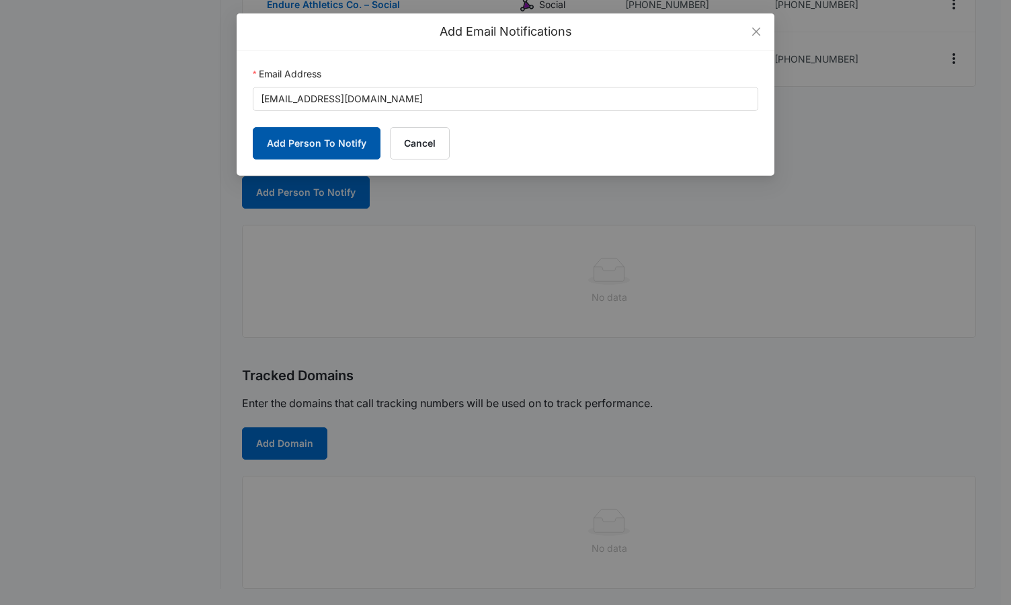
click at [318, 139] on button "Add Person To Notify" at bounding box center [317, 143] width 128 height 32
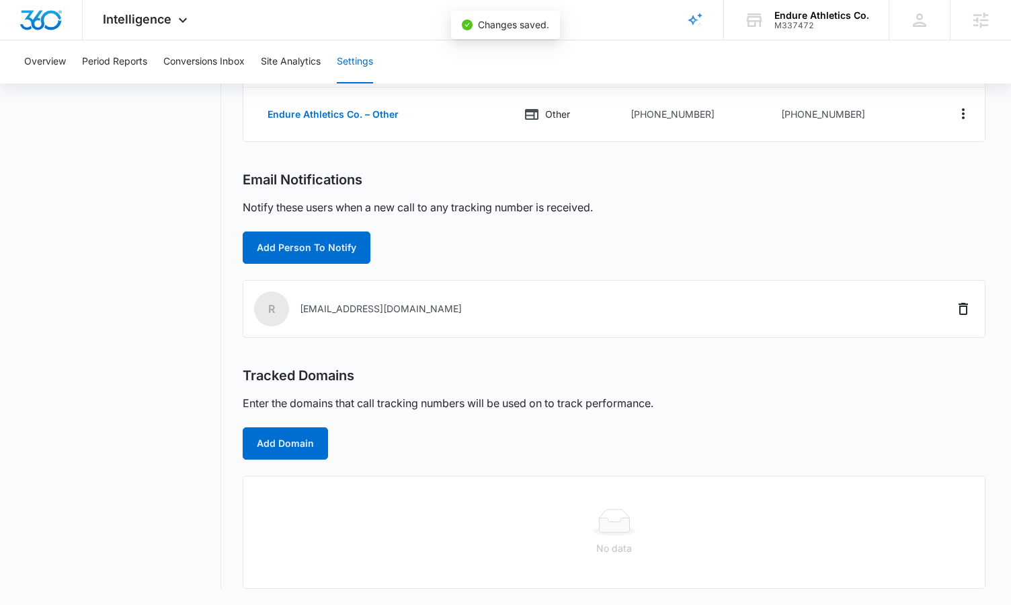
scroll to position [327, 0]
click at [284, 243] on button "Add Person To Notify" at bounding box center [307, 247] width 128 height 32
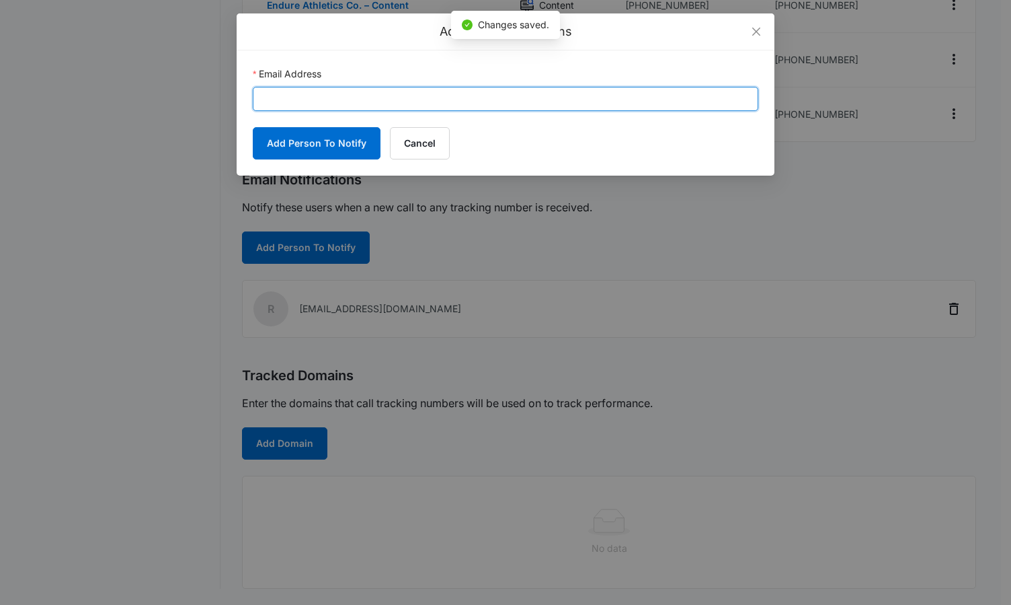
click at [386, 87] on input "Email Address" at bounding box center [506, 99] width 506 height 24
paste input "grace.pribble@madwire.com"
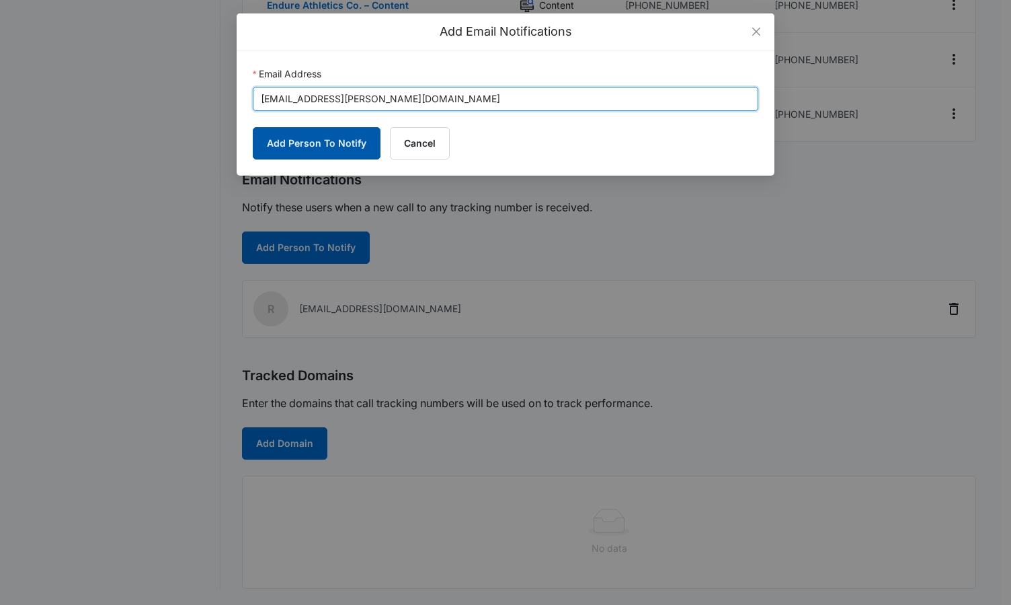
type input "grace.pribble@madwire.com"
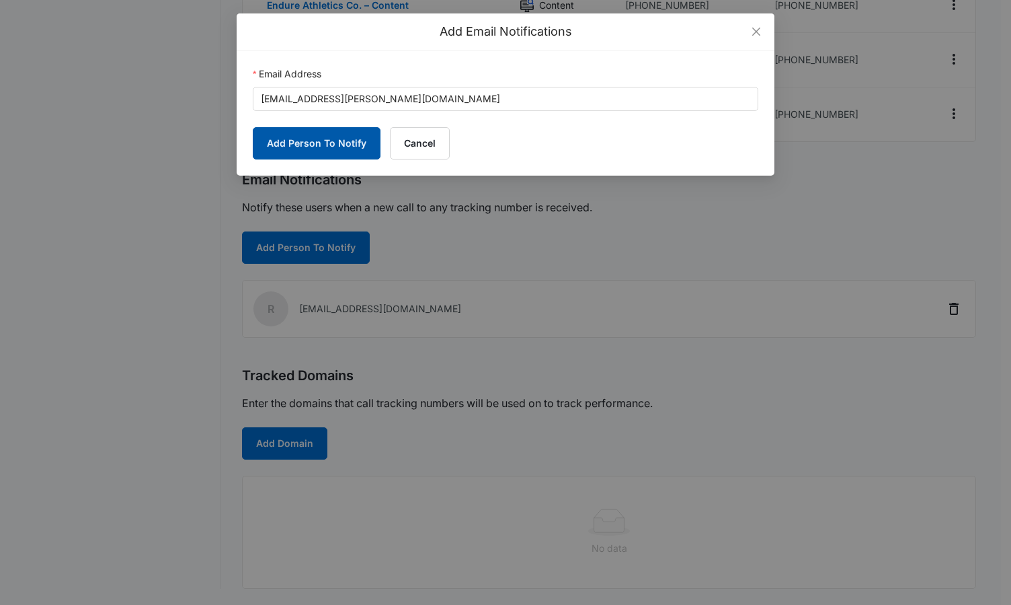
click at [317, 138] on button "Add Person To Notify" at bounding box center [317, 143] width 128 height 32
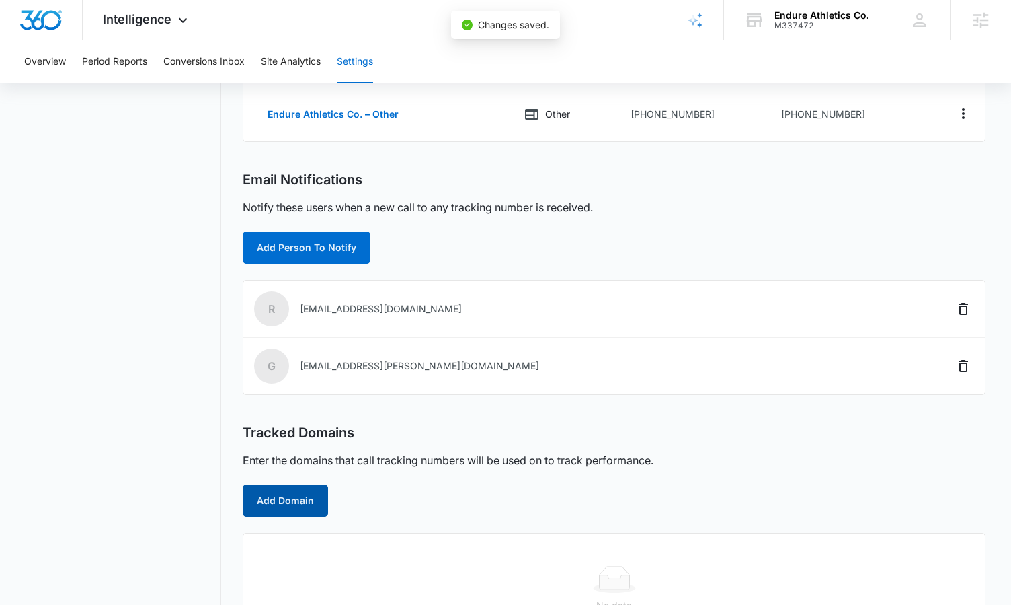
click at [301, 494] on button "Add Domain" at bounding box center [285, 500] width 85 height 32
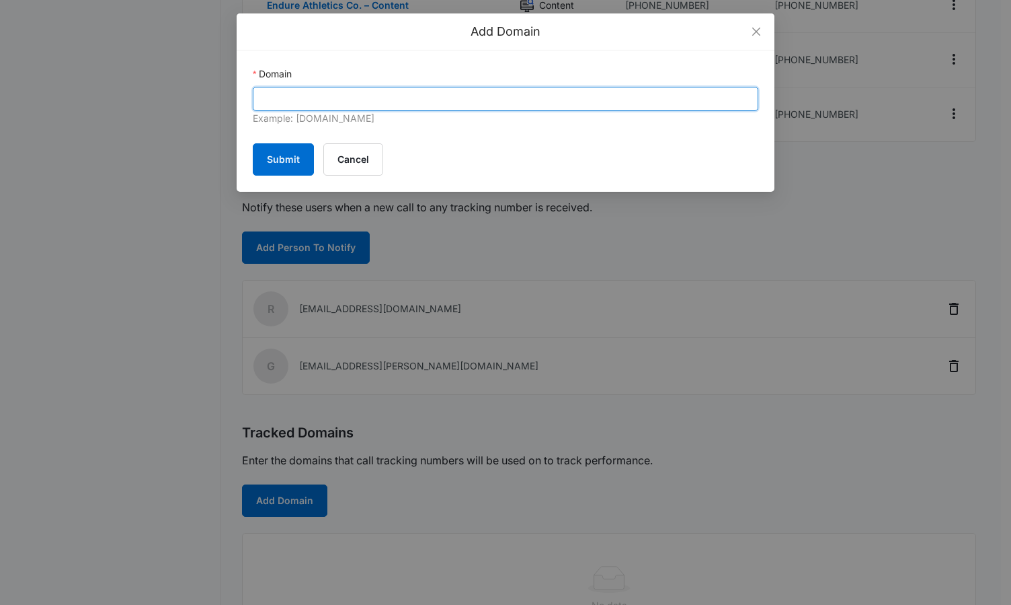
click at [287, 98] on input "Domain" at bounding box center [506, 99] width 506 height 24
paste input "endureathleticsco.com"
type input "endureathleticsco.com"
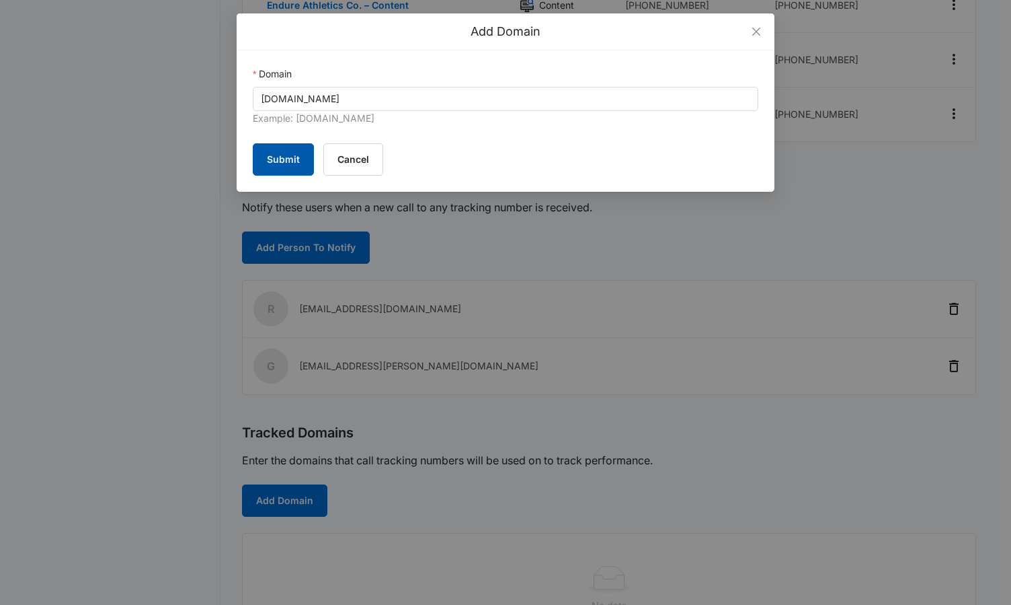
click at [276, 157] on button "Submit" at bounding box center [283, 159] width 61 height 32
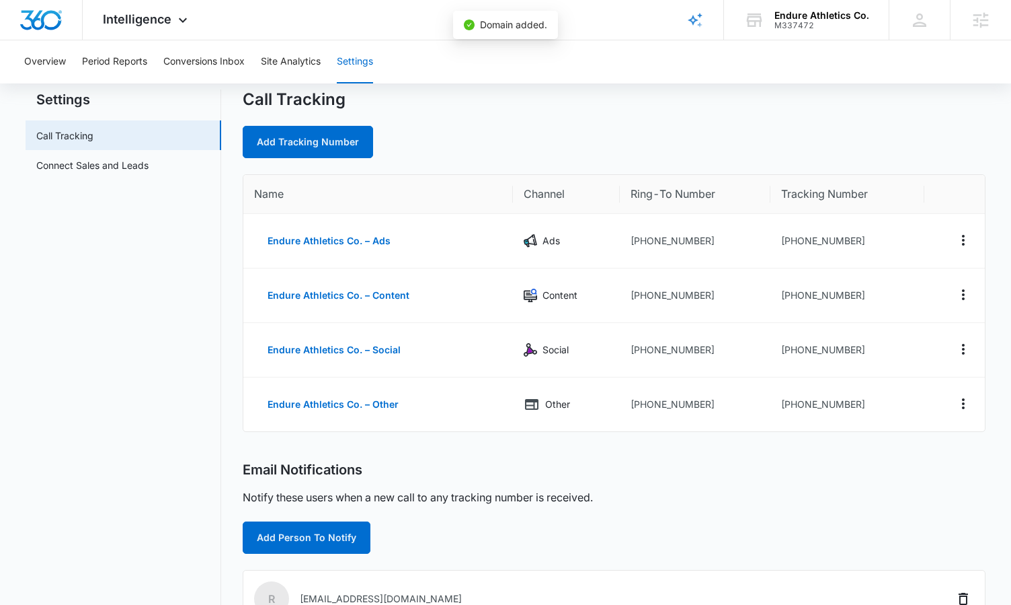
scroll to position [0, 0]
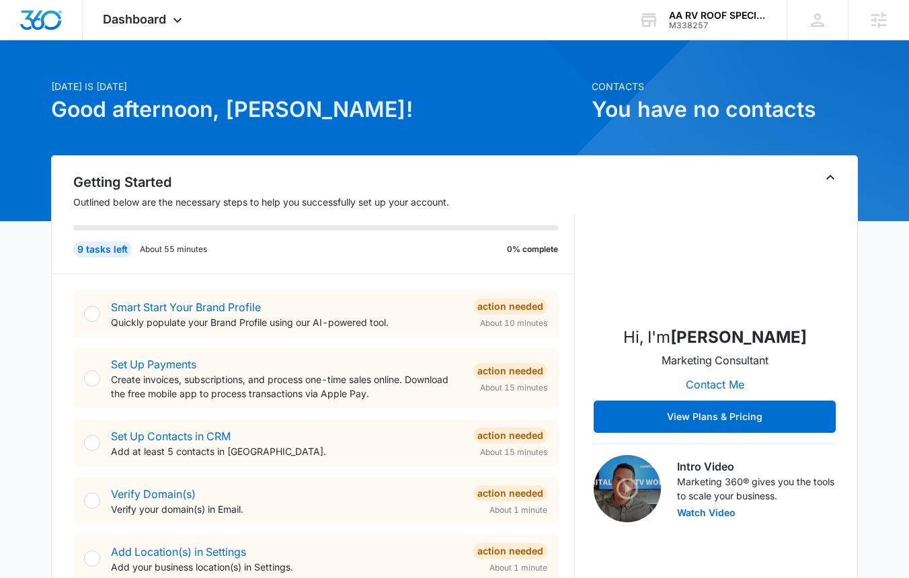
scroll to position [22, 0]
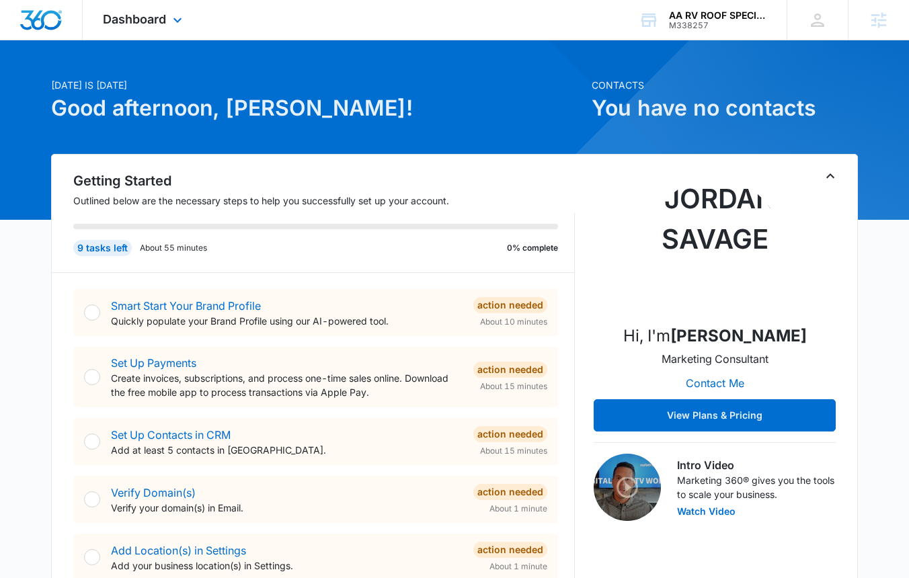
click at [159, 28] on div "Dashboard Apps Reputation Websites Forms CRM Email Social Shop Content Ads Inte…" at bounding box center [144, 20] width 123 height 40
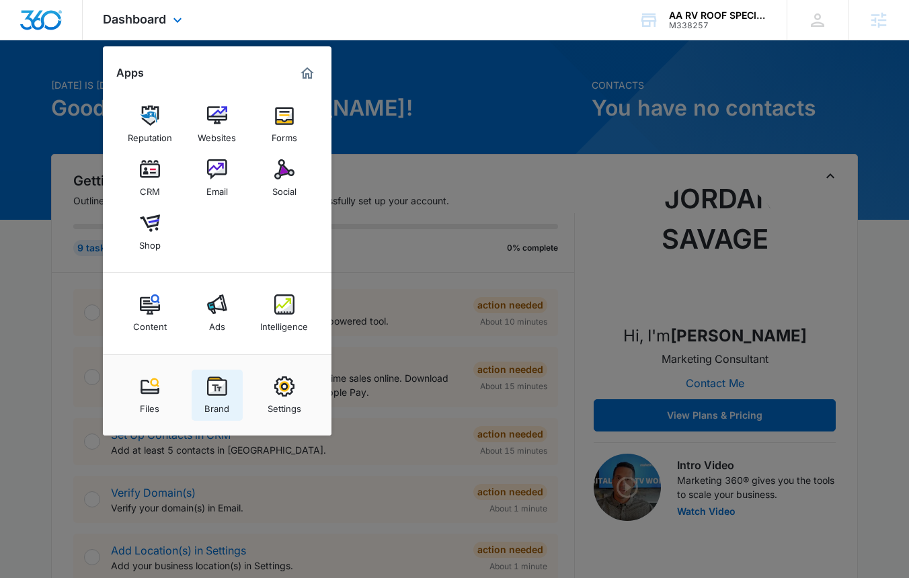
click at [222, 393] on img at bounding box center [217, 387] width 20 height 20
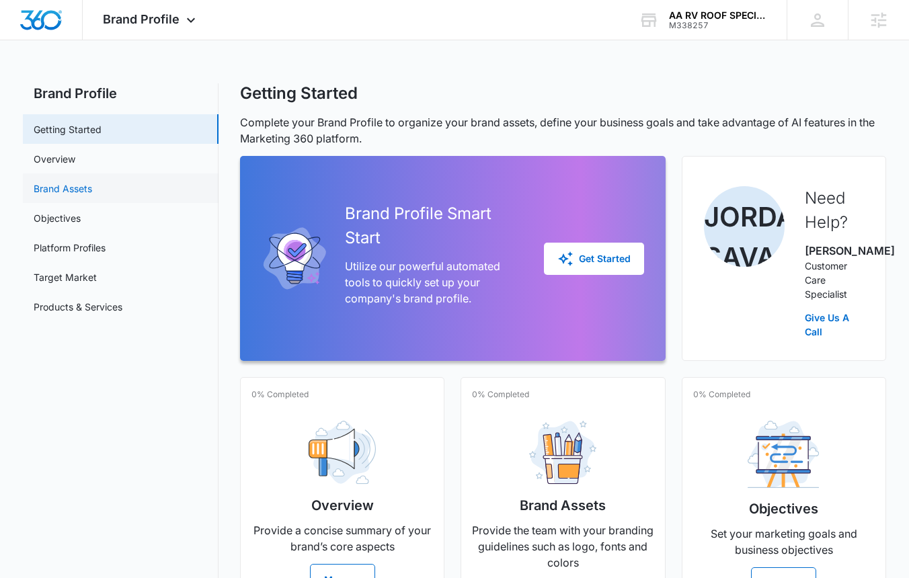
click at [56, 194] on link "Brand Assets" at bounding box center [63, 189] width 59 height 14
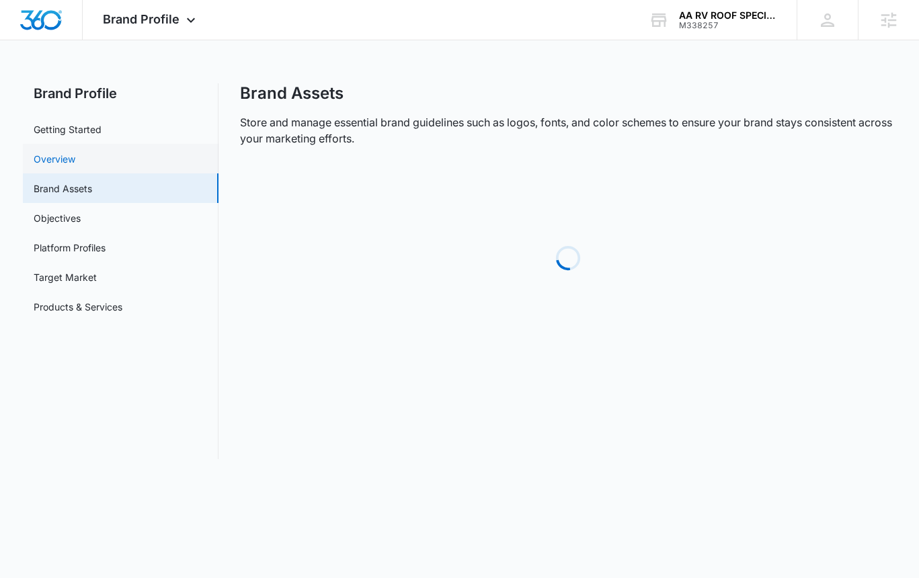
click at [54, 163] on link "Overview" at bounding box center [55, 159] width 42 height 14
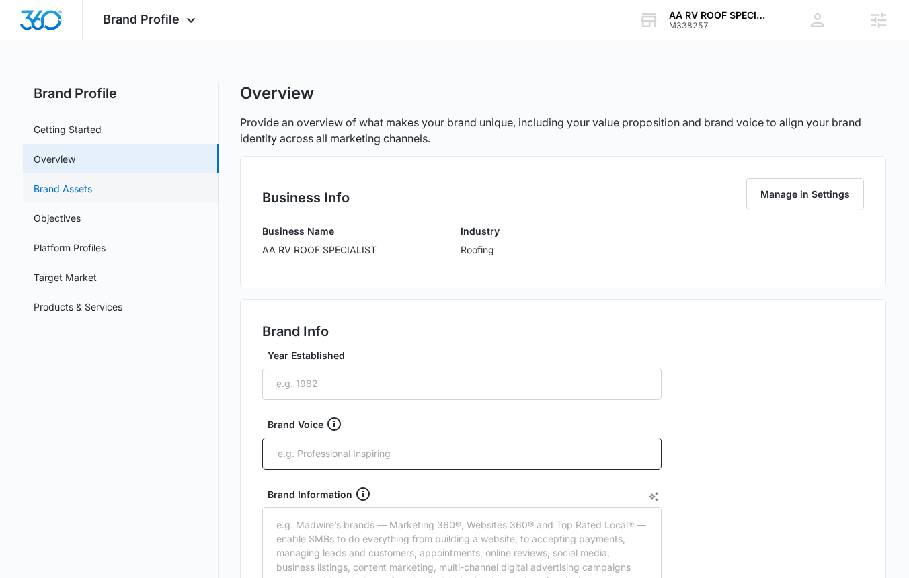
click at [92, 186] on link "Brand Assets" at bounding box center [63, 189] width 59 height 14
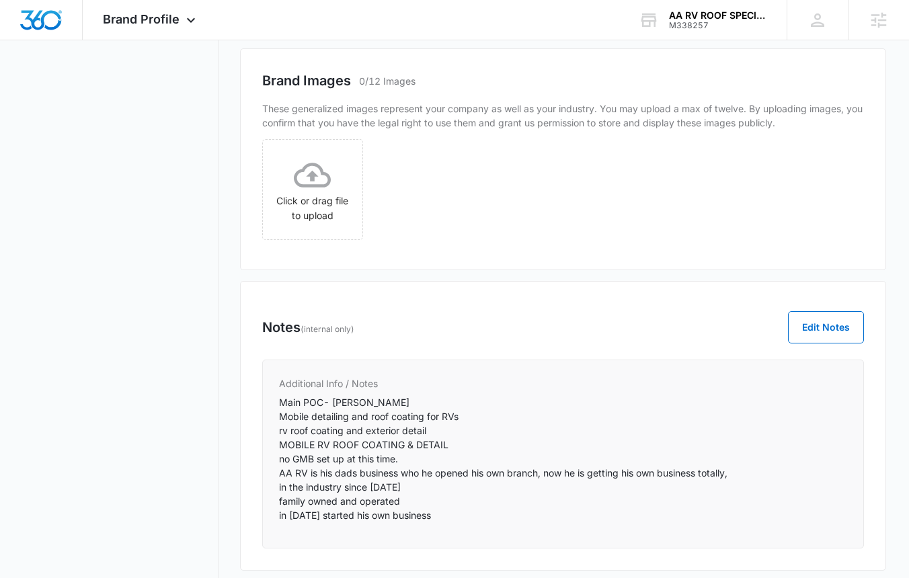
scroll to position [752, 0]
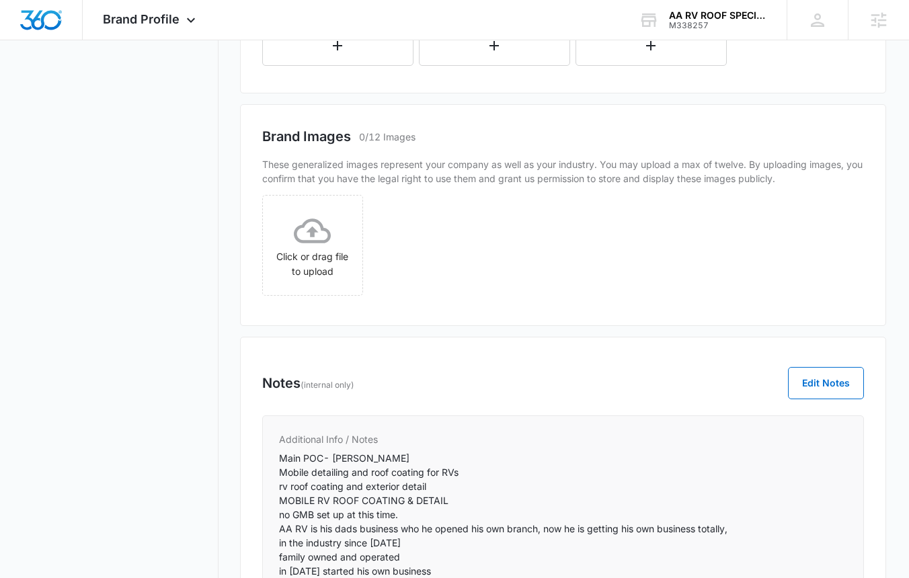
click at [422, 470] on p "Main POC- Andrew Mobile detailing and roof coating for RVs rv roof coating and …" at bounding box center [563, 514] width 568 height 127
click at [422, 471] on p "Main POC- Andrew Mobile detailing and roof coating for RVs rv roof coating and …" at bounding box center [563, 514] width 568 height 127
click at [428, 482] on p "Main POC- Andrew Mobile detailing and roof coating for RVs rv roof coating and …" at bounding box center [563, 514] width 568 height 127
drag, startPoint x: 279, startPoint y: 473, endPoint x: 444, endPoint y: 488, distance: 165.4
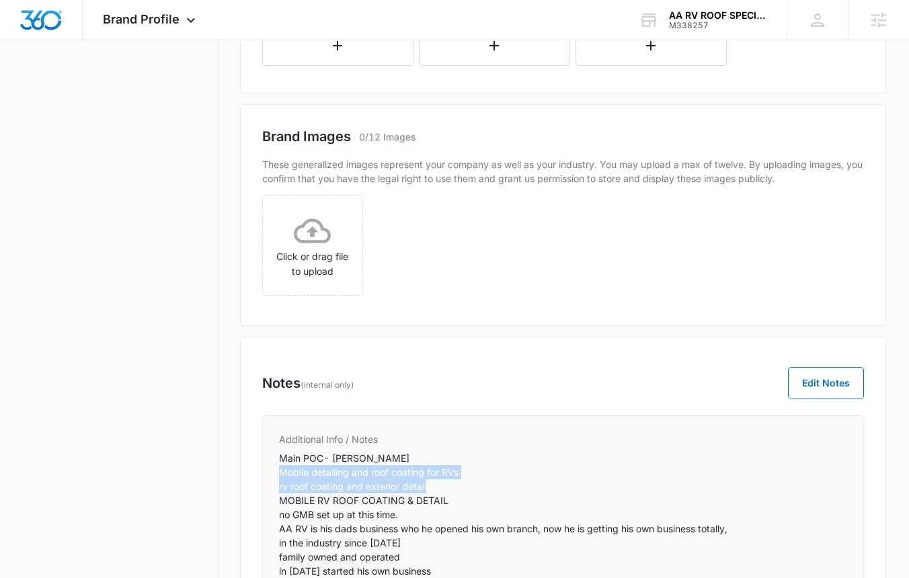
click at [444, 488] on p "Main POC- Andrew Mobile detailing and roof coating for RVs rv roof coating and …" at bounding box center [563, 514] width 568 height 127
copy p "Mobile detailing and roof coating for RVs rv roof coating and exterior detail"
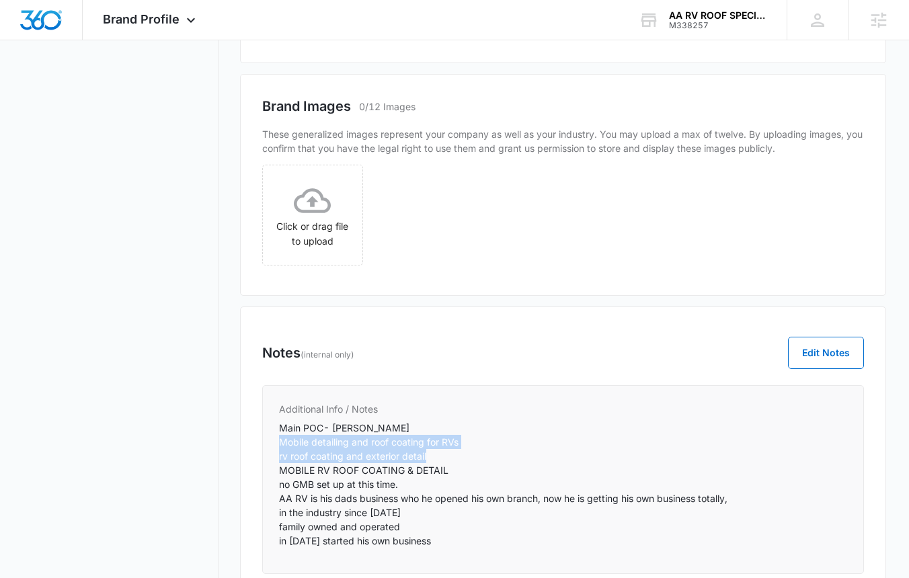
scroll to position [786, 0]
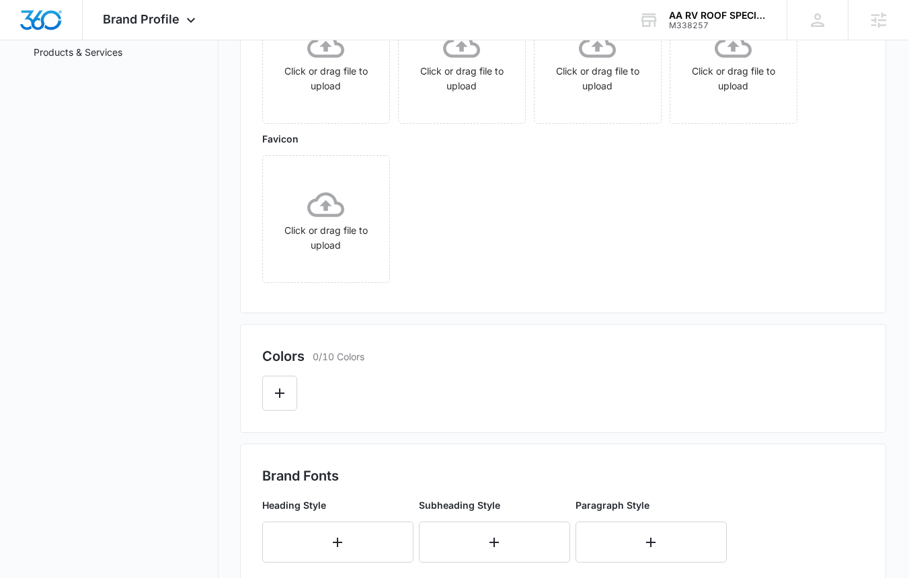
scroll to position [537, 0]
